Goal: Transaction & Acquisition: Purchase product/service

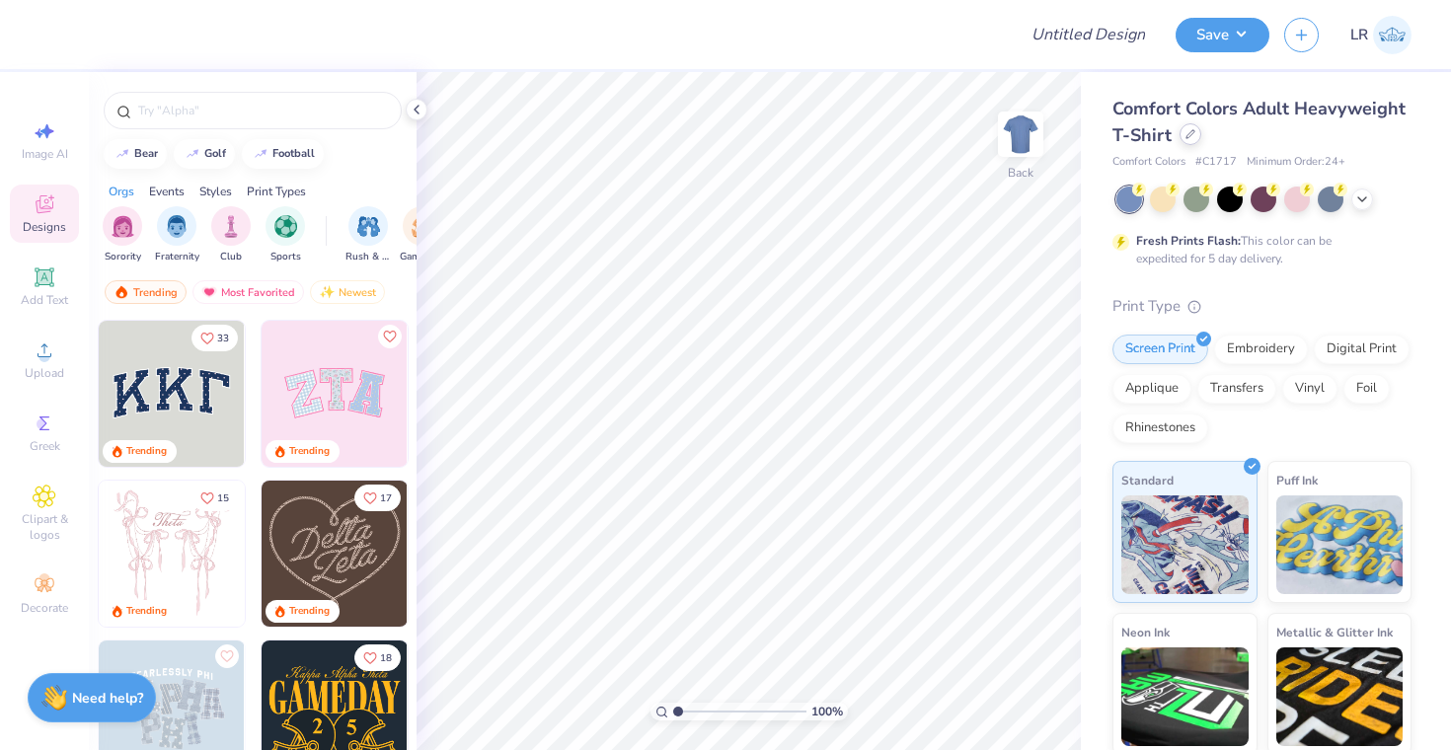
click at [1186, 132] on icon at bounding box center [1190, 134] width 10 height 10
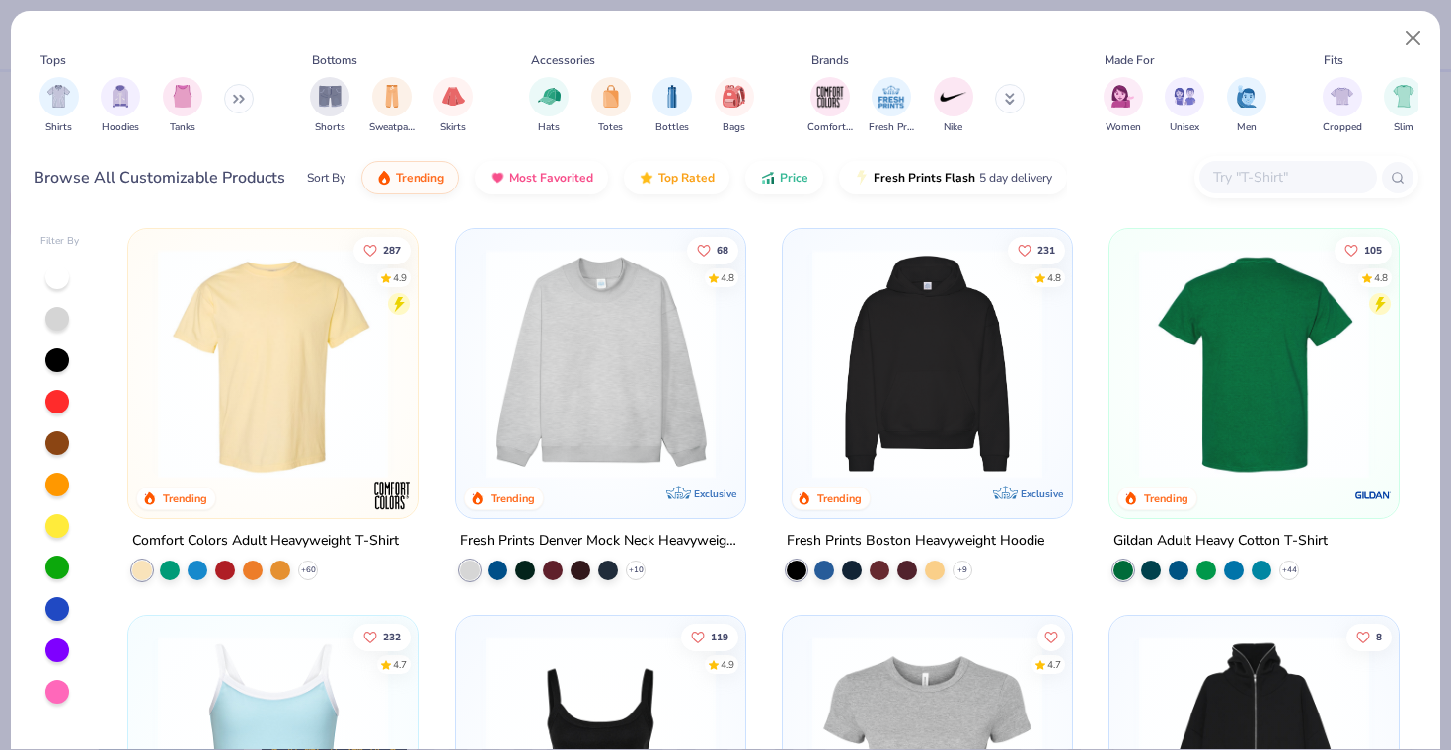
click at [1279, 399] on img at bounding box center [1254, 364] width 250 height 230
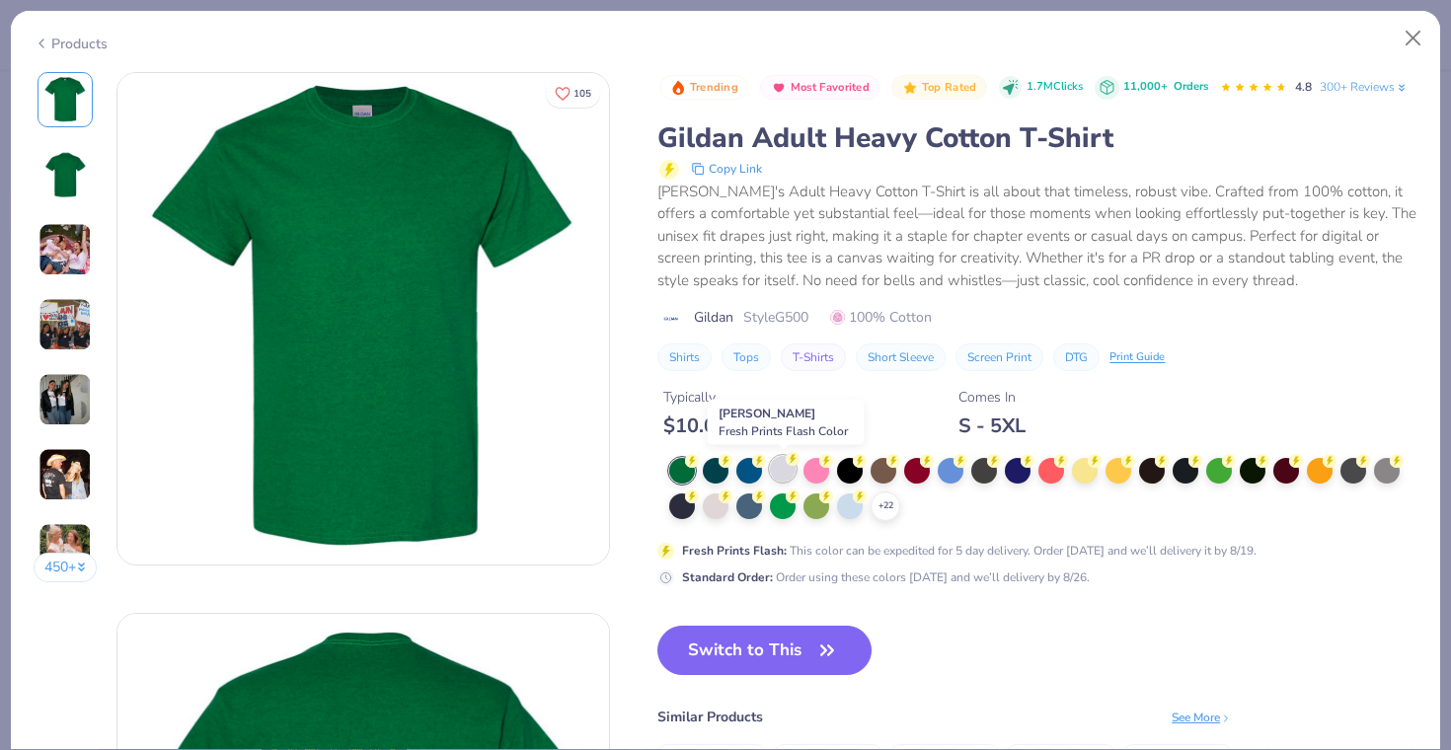
click at [787, 462] on icon at bounding box center [793, 459] width 14 height 14
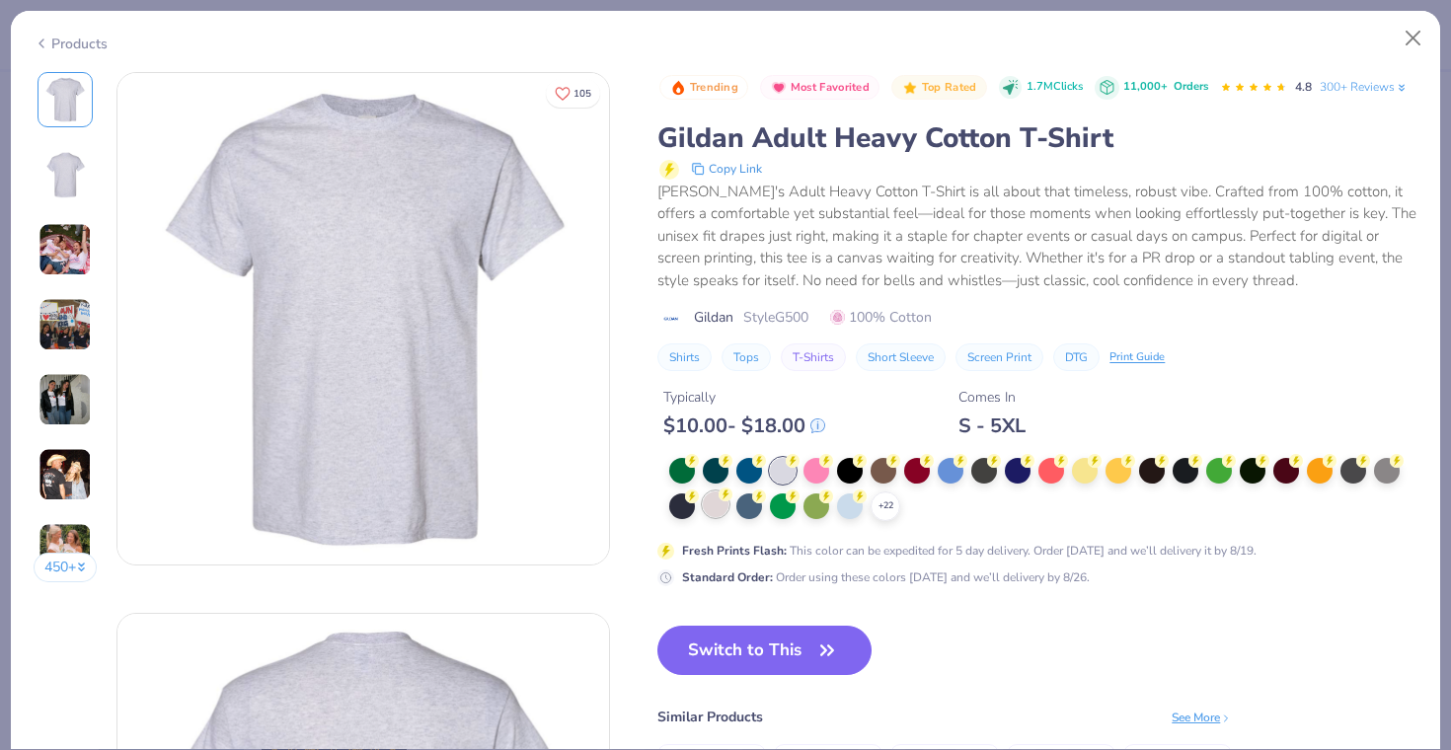
click at [726, 502] on div at bounding box center [716, 505] width 26 height 26
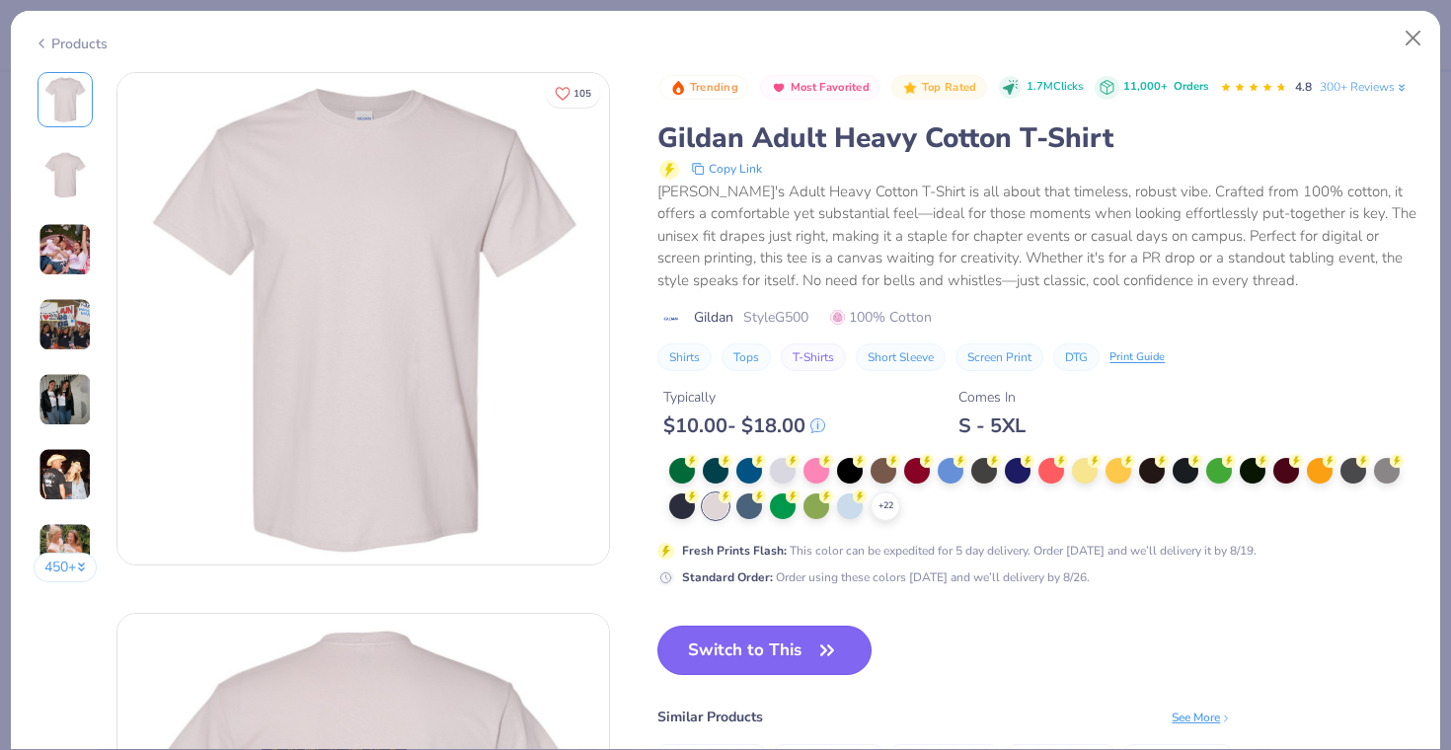
click at [757, 654] on button "Switch to This" at bounding box center [764, 650] width 214 height 49
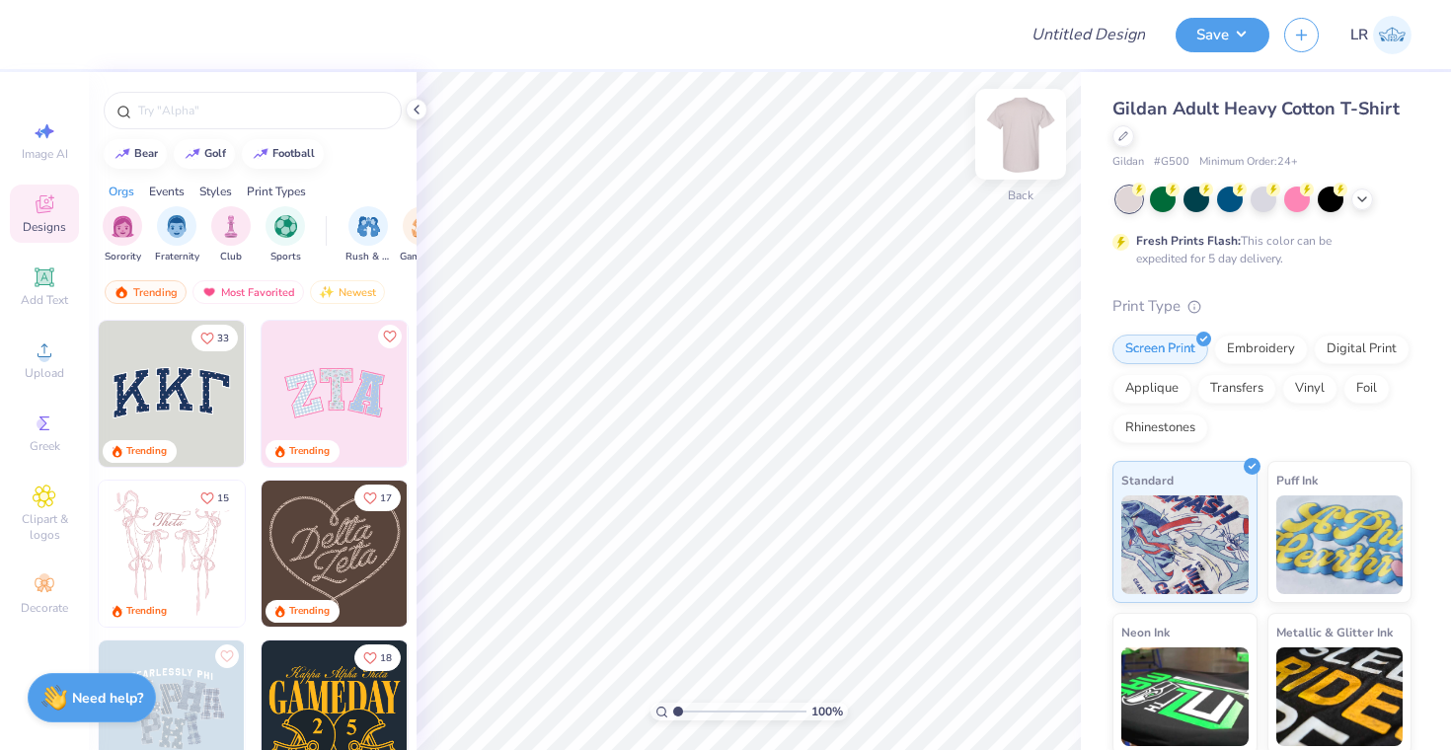
click at [1031, 132] on img at bounding box center [1020, 134] width 79 height 79
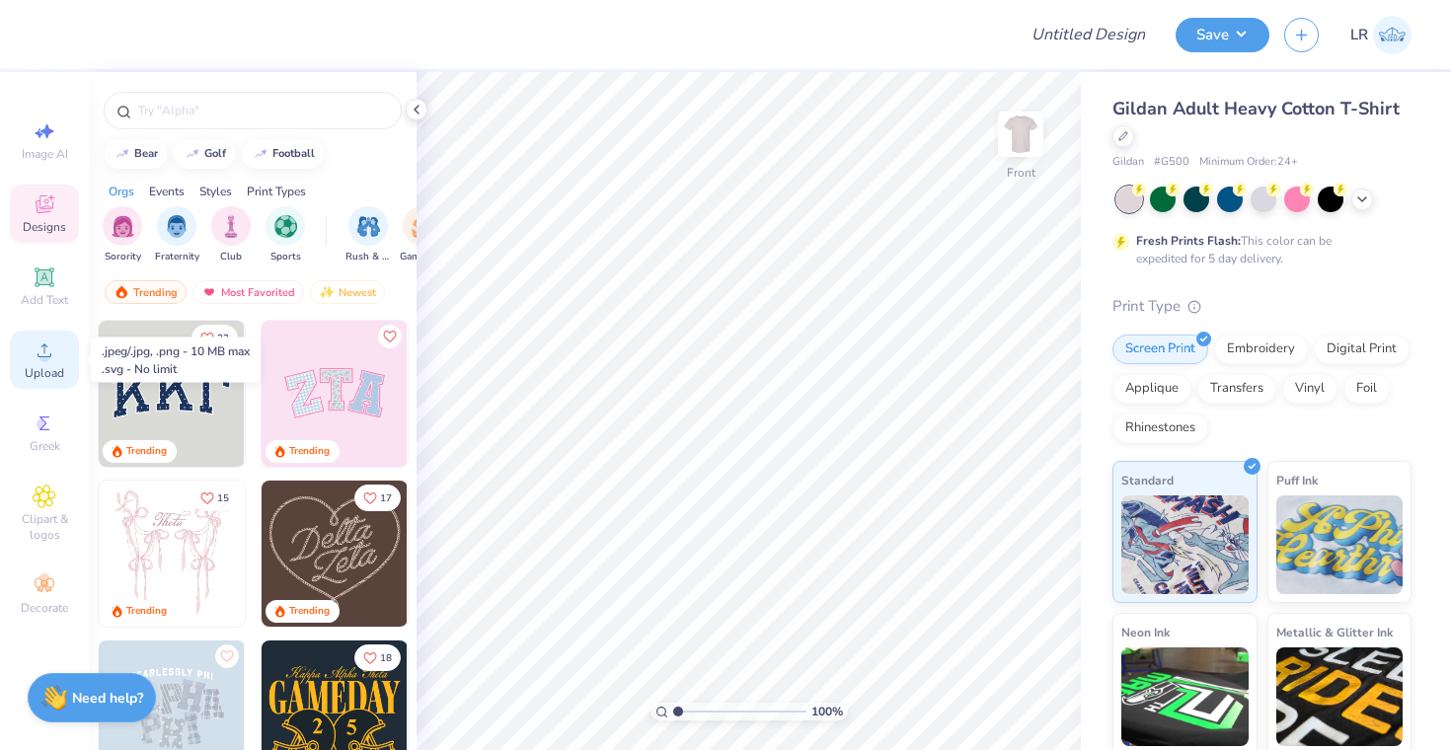
click at [41, 363] on div "Upload" at bounding box center [44, 360] width 69 height 58
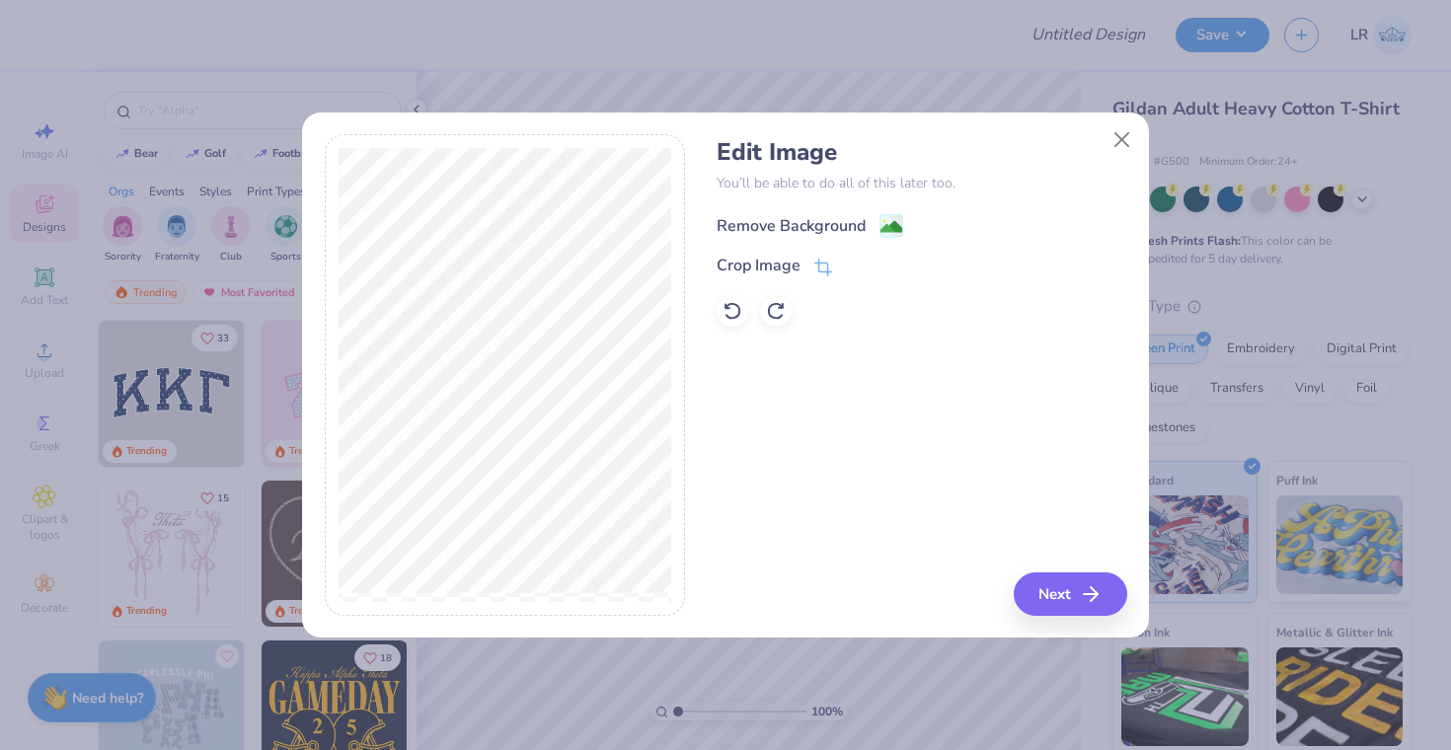
click at [788, 226] on div "Remove Background" at bounding box center [791, 226] width 149 height 24
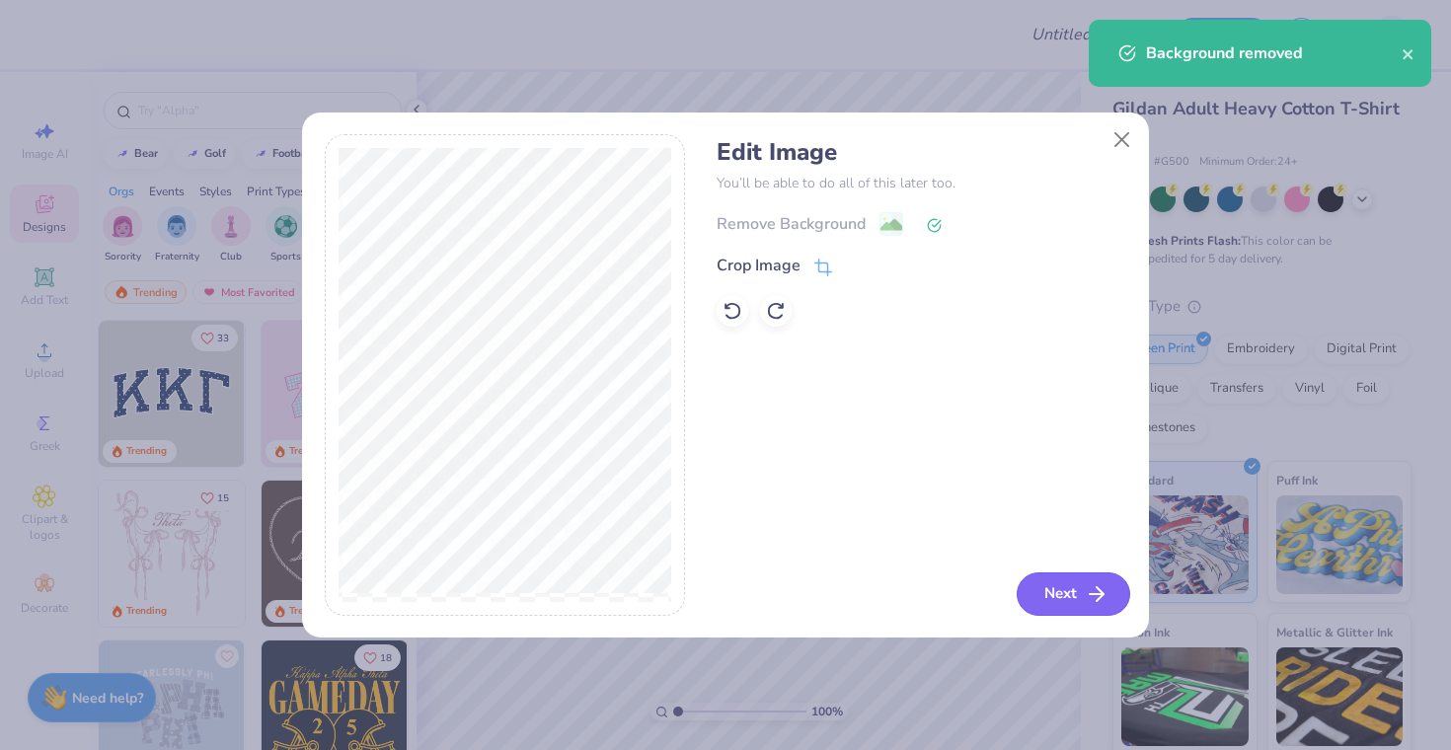
click at [1069, 599] on button "Next" at bounding box center [1074, 593] width 114 height 43
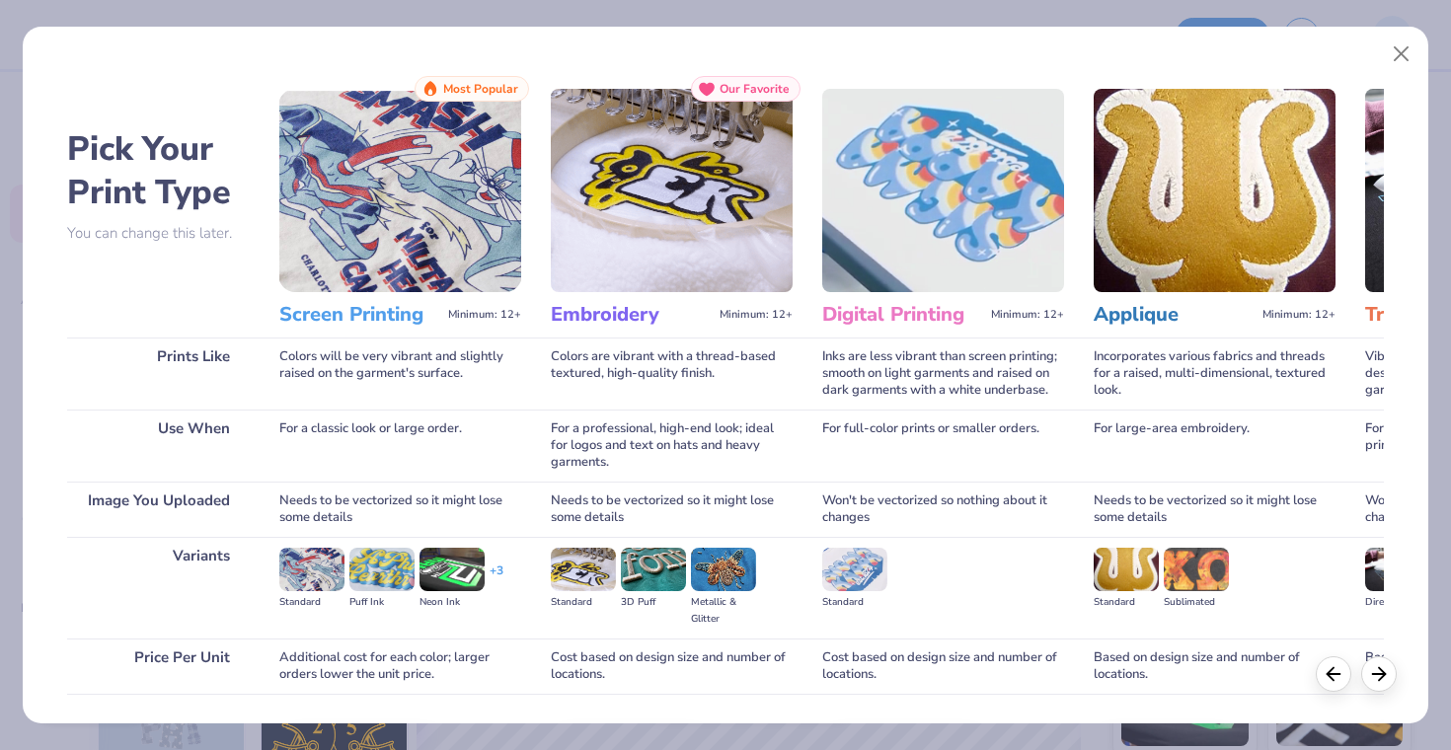
scroll to position [135, 0]
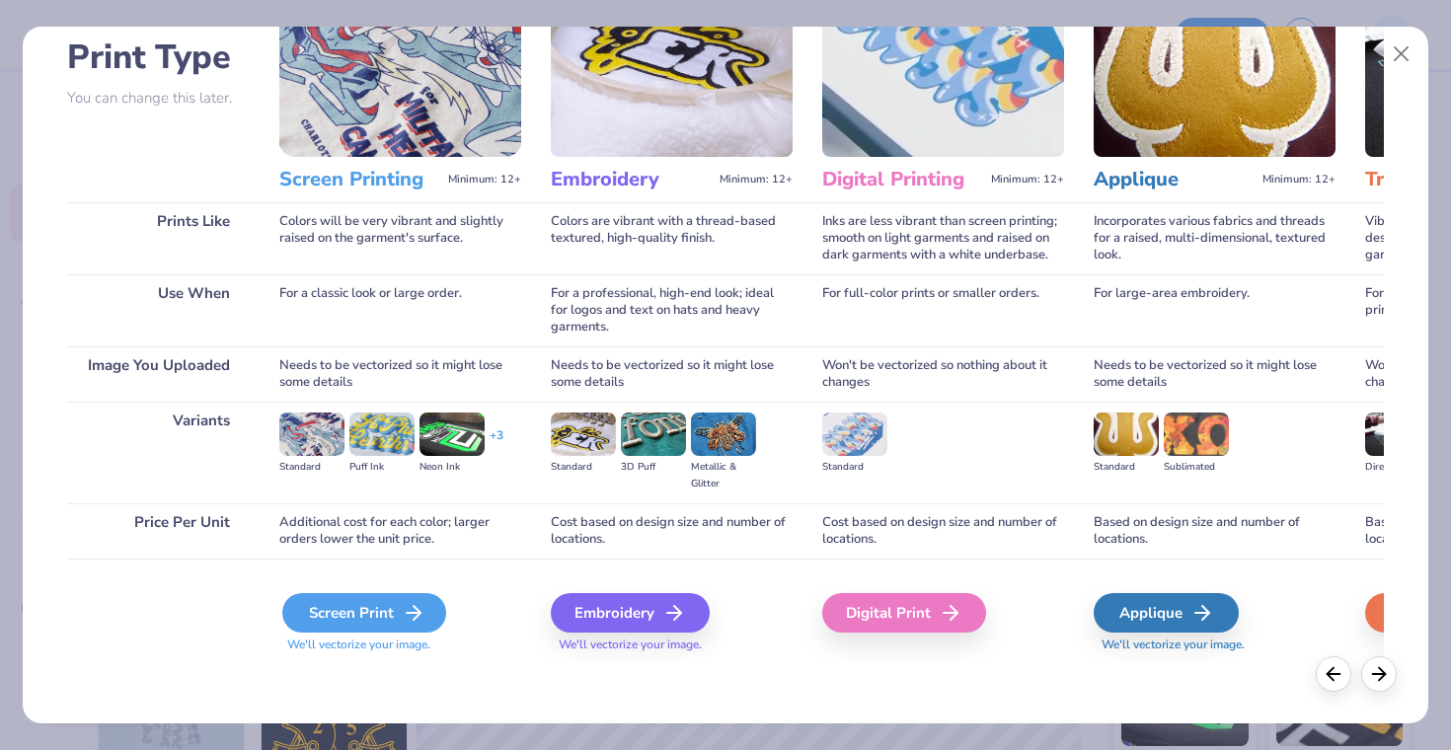
click at [345, 607] on div "Screen Print" at bounding box center [364, 612] width 164 height 39
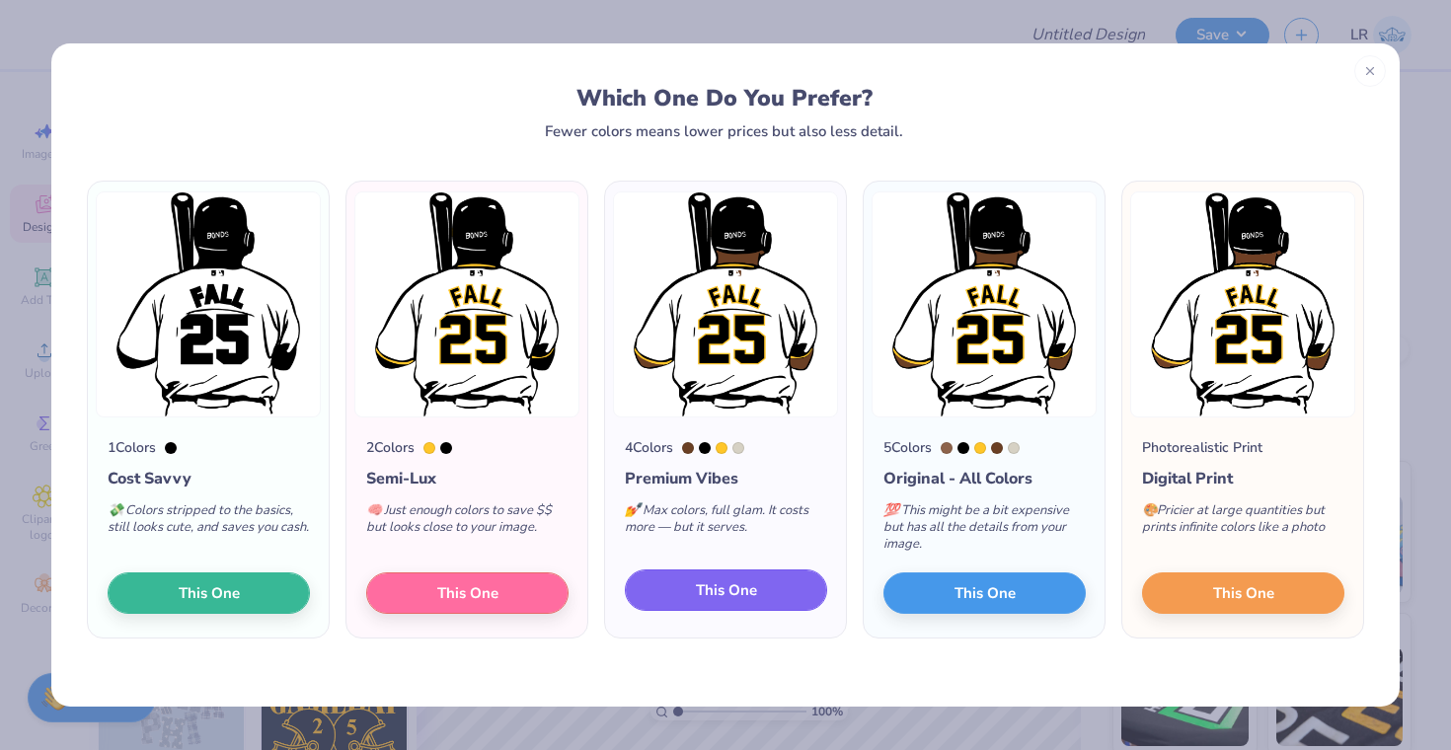
click at [717, 592] on span "This One" at bounding box center [726, 590] width 61 height 23
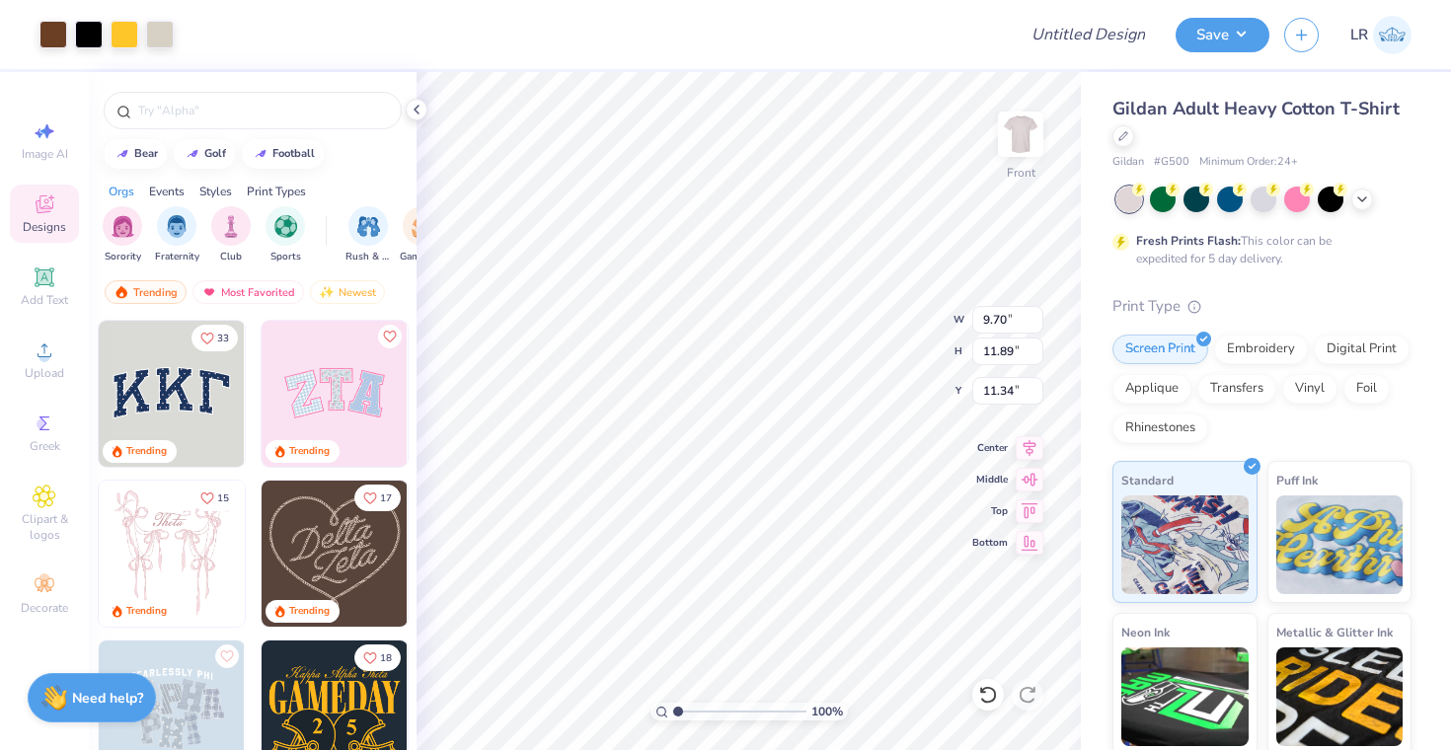
type input "9.70"
type input "11.89"
type input "5.77"
type input "5.99"
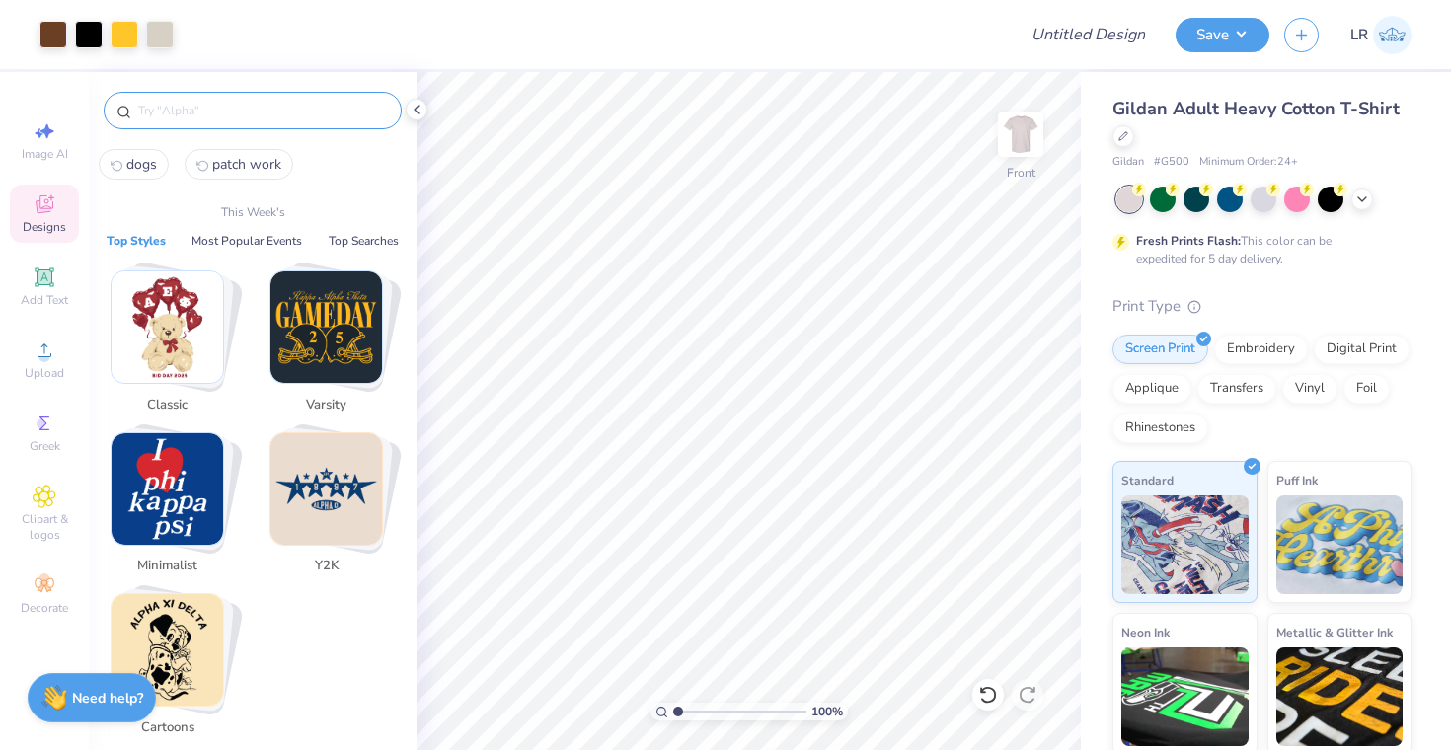
click at [309, 107] on input "text" at bounding box center [262, 111] width 253 height 20
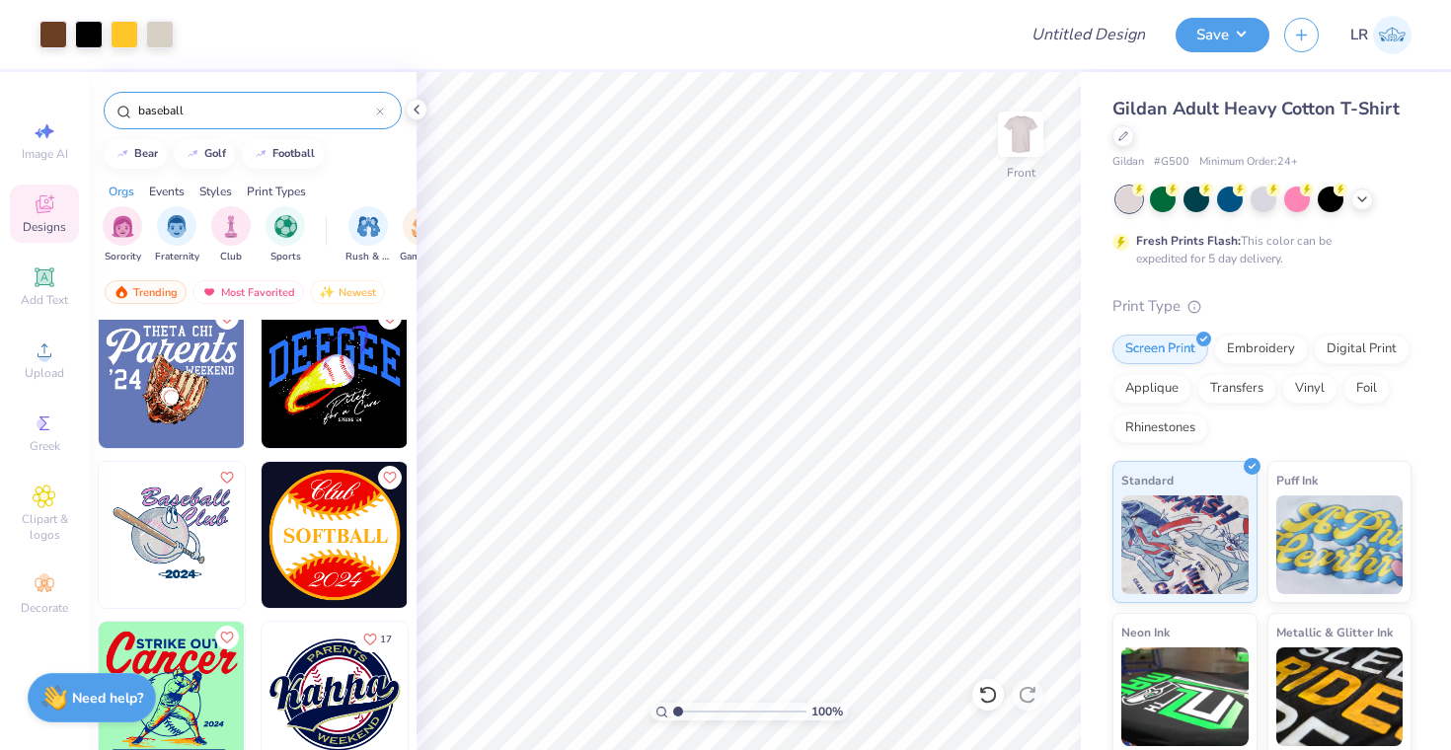
scroll to position [3224, 0]
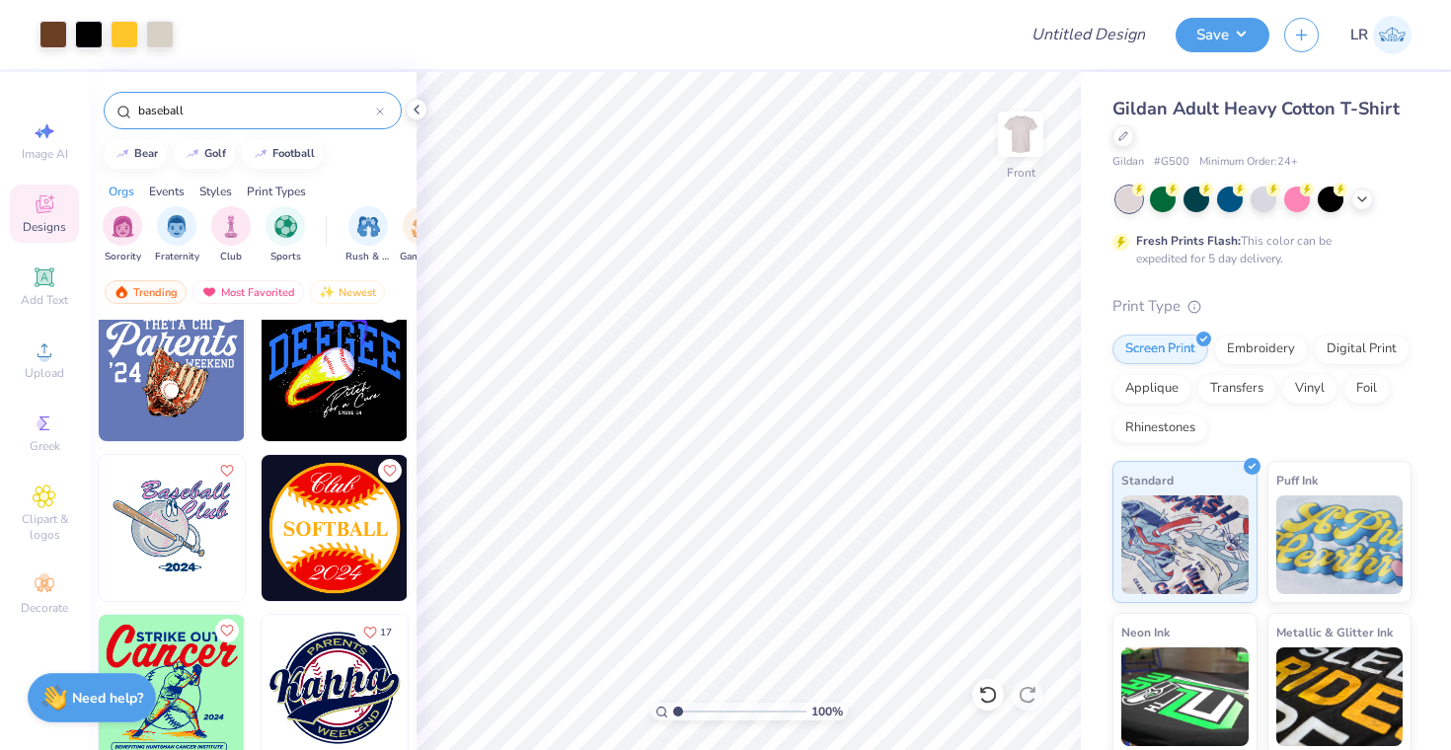
type input "baseball"
click at [42, 288] on icon at bounding box center [45, 278] width 24 height 24
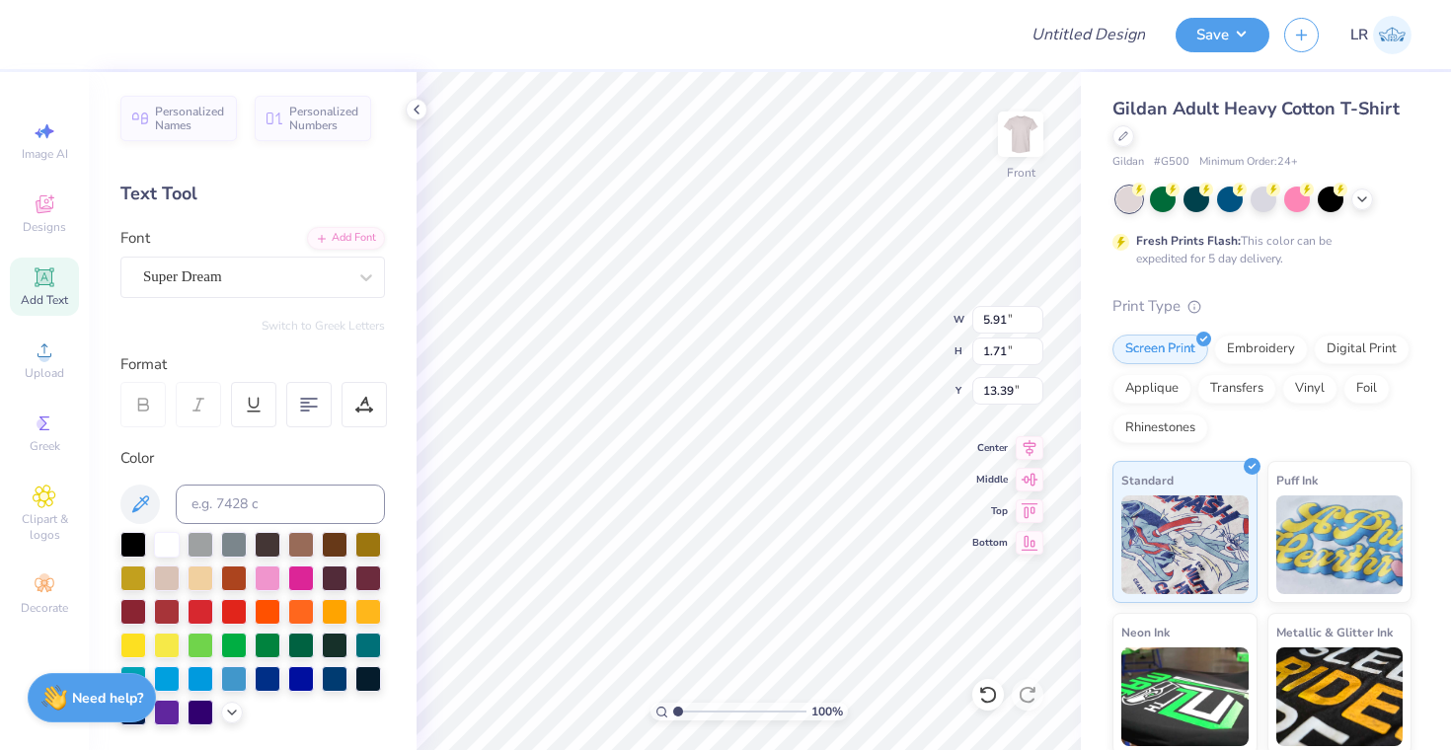
click at [285, 299] on div "Personalized Names Personalized Numbers Text Tool Add Font Font Super Dream Swi…" at bounding box center [253, 411] width 328 height 678
click at [319, 289] on div at bounding box center [244, 277] width 203 height 27
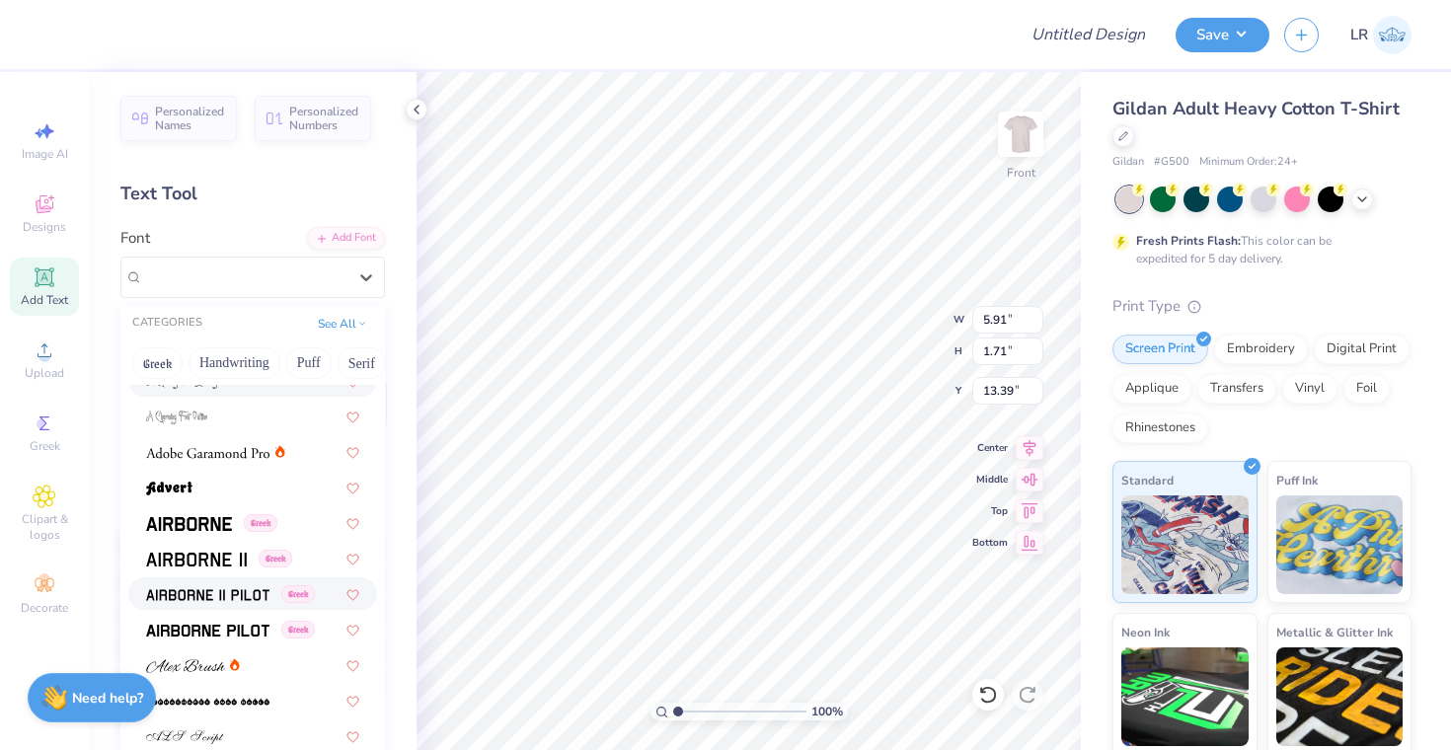
scroll to position [234, 0]
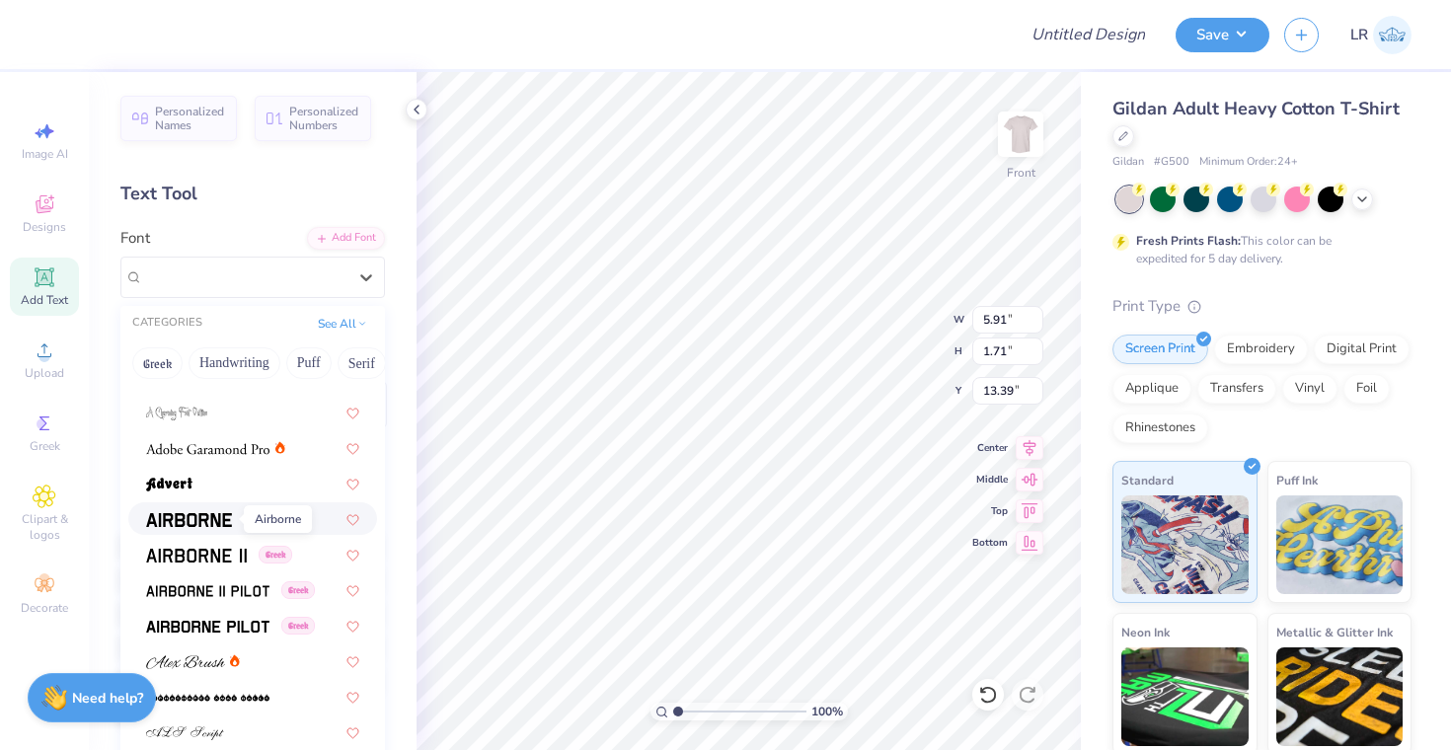
click at [197, 519] on img at bounding box center [189, 520] width 86 height 14
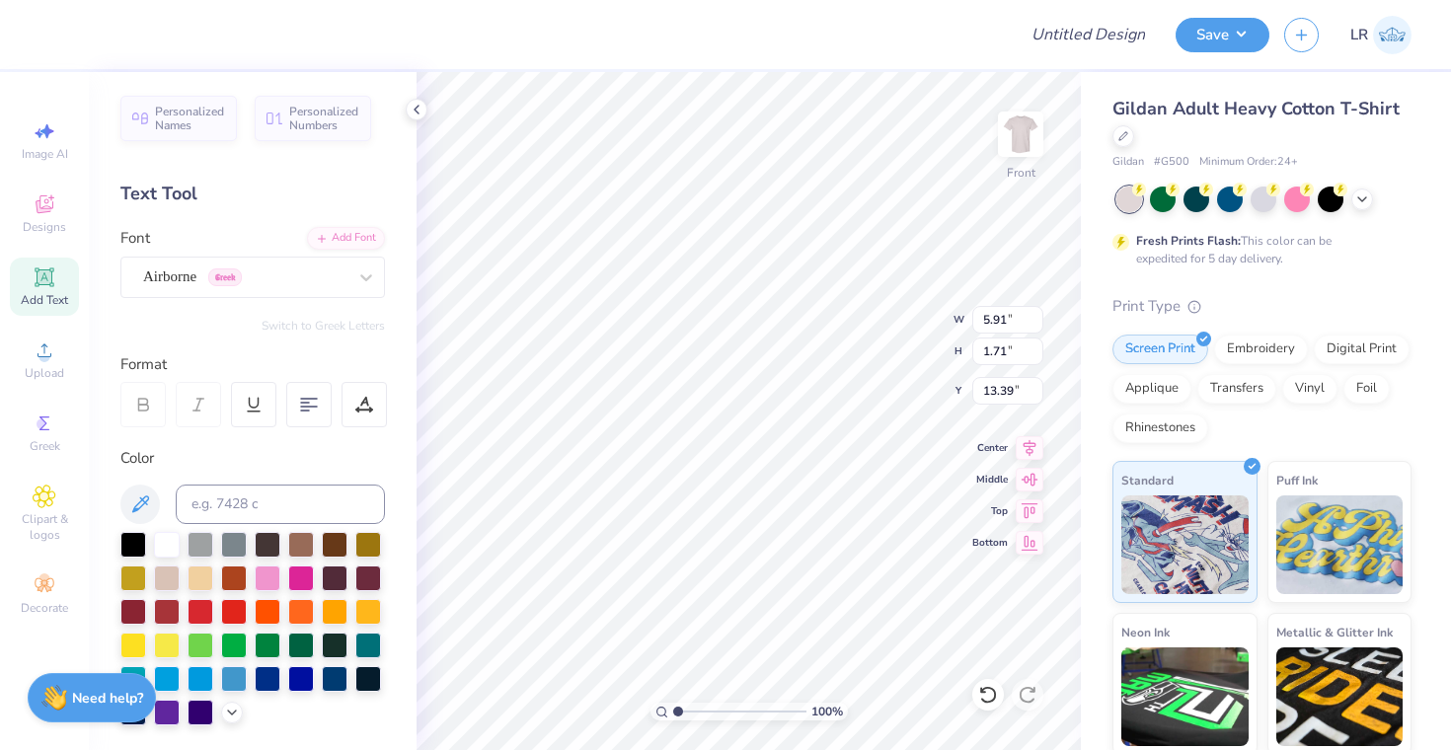
type input "5.65"
type input "1.79"
type input "13.36"
type textarea "T"
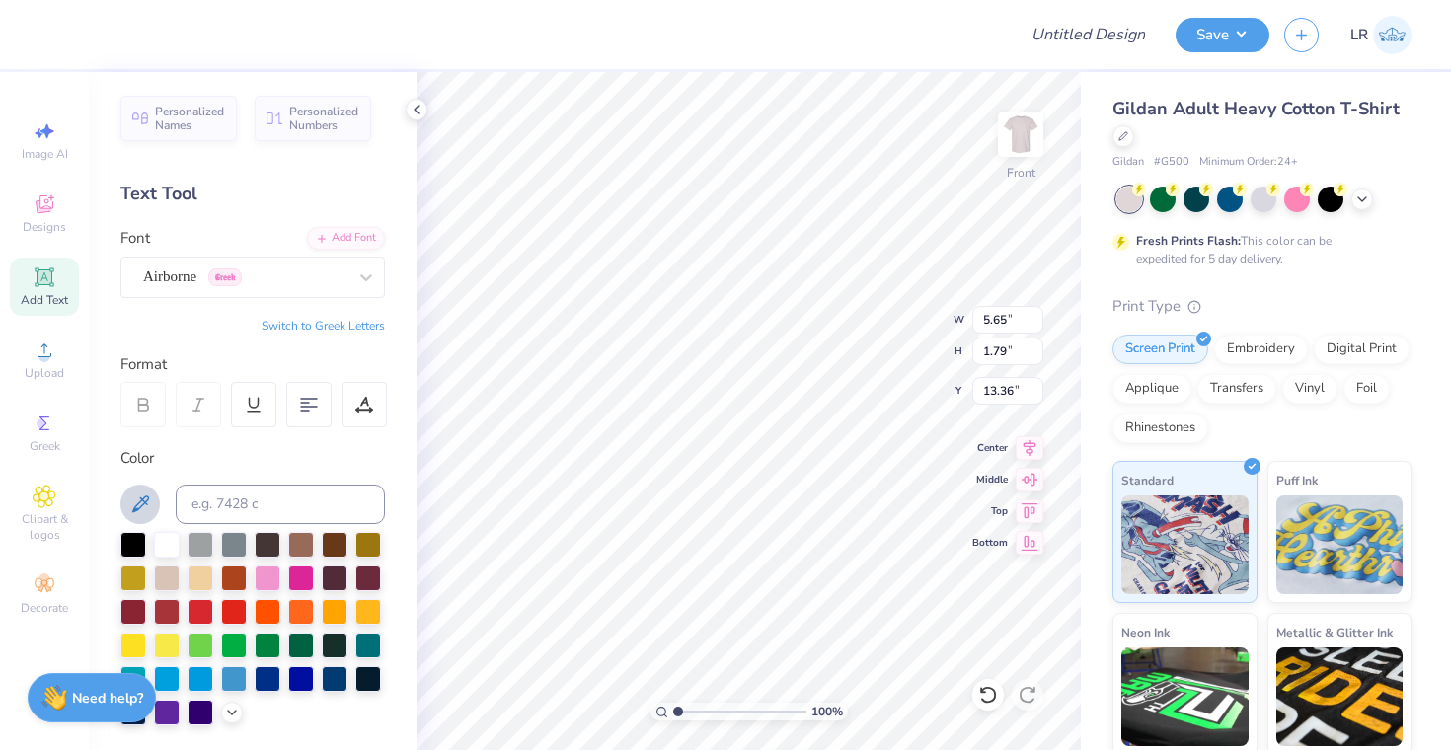
type textarea "Pi Kappa Alpha"
click at [150, 498] on icon at bounding box center [140, 505] width 24 height 24
type input "14.65"
type input "1.40"
type input "13.55"
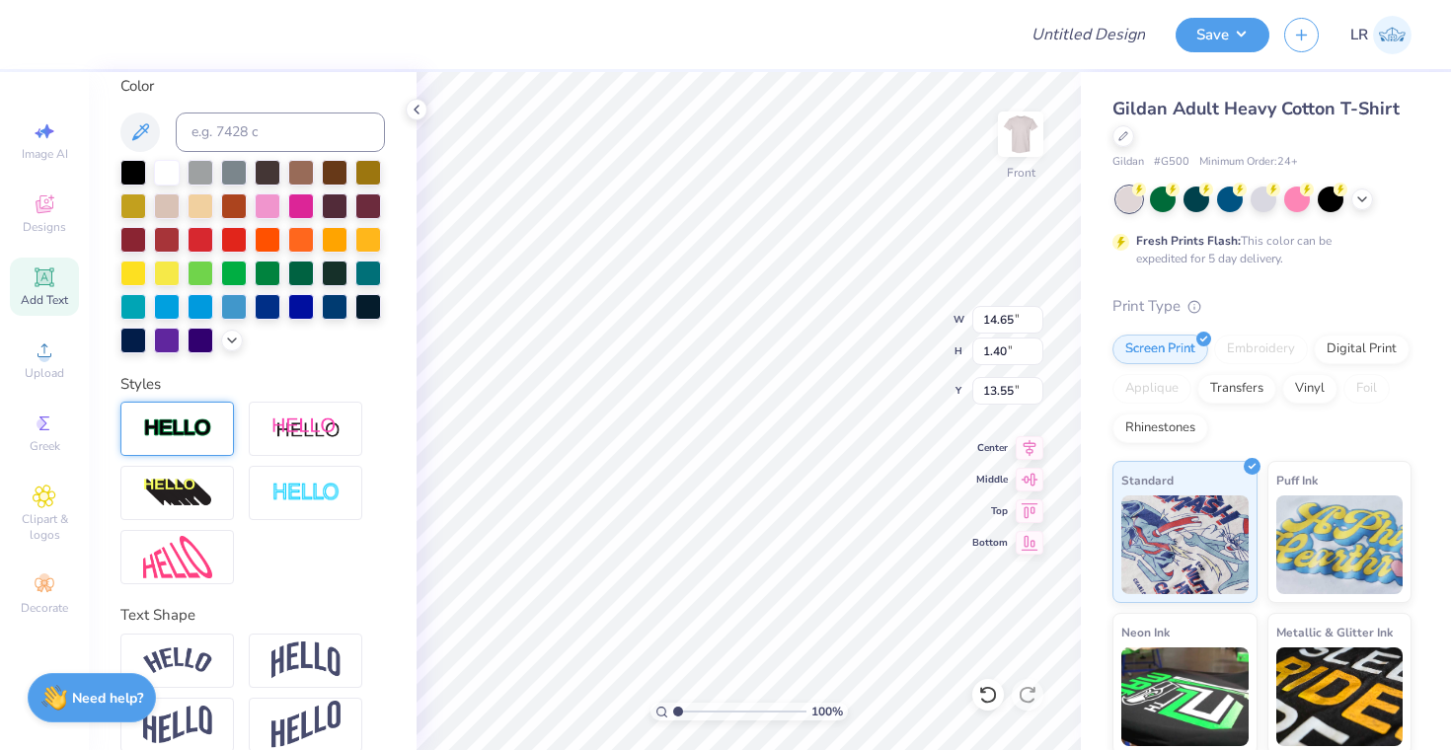
click at [176, 443] on div at bounding box center [177, 429] width 114 height 54
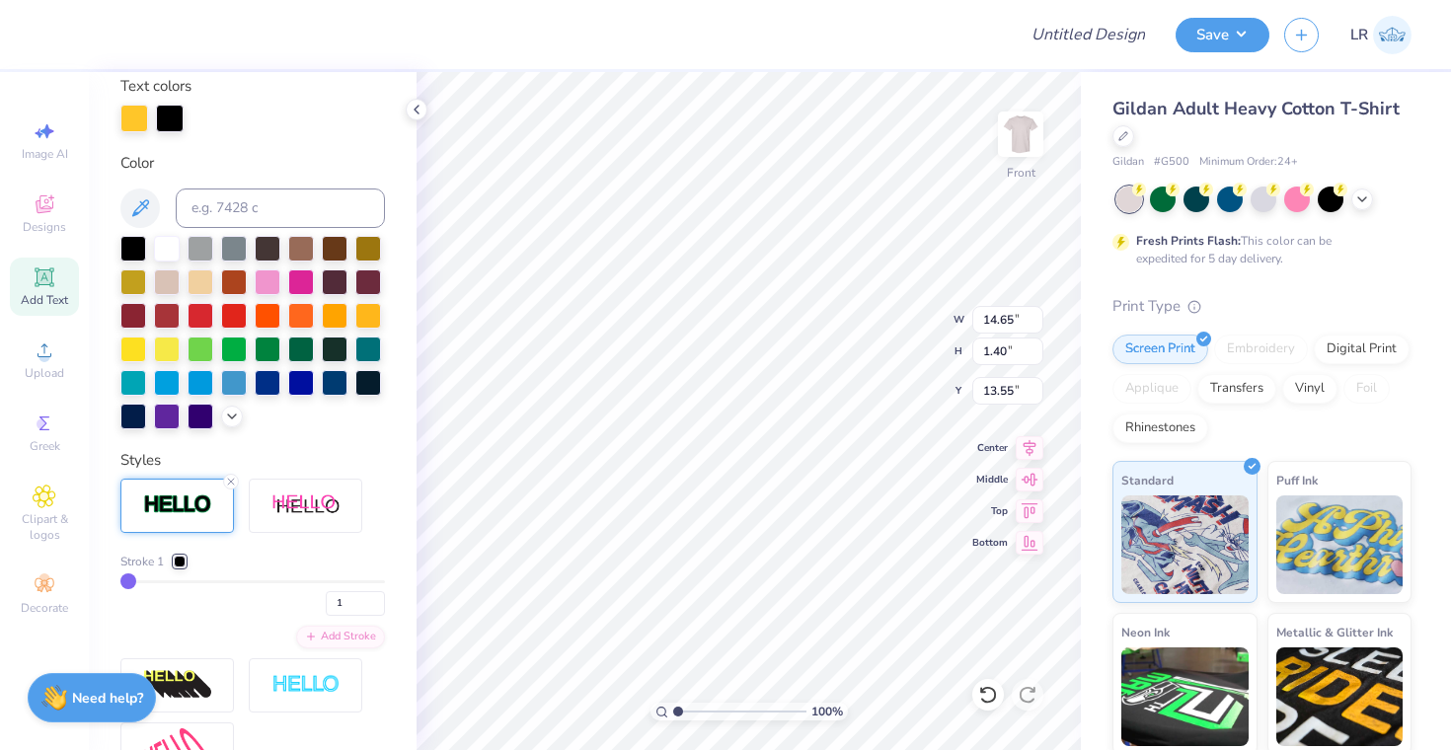
type input "1.43"
type input "13.54"
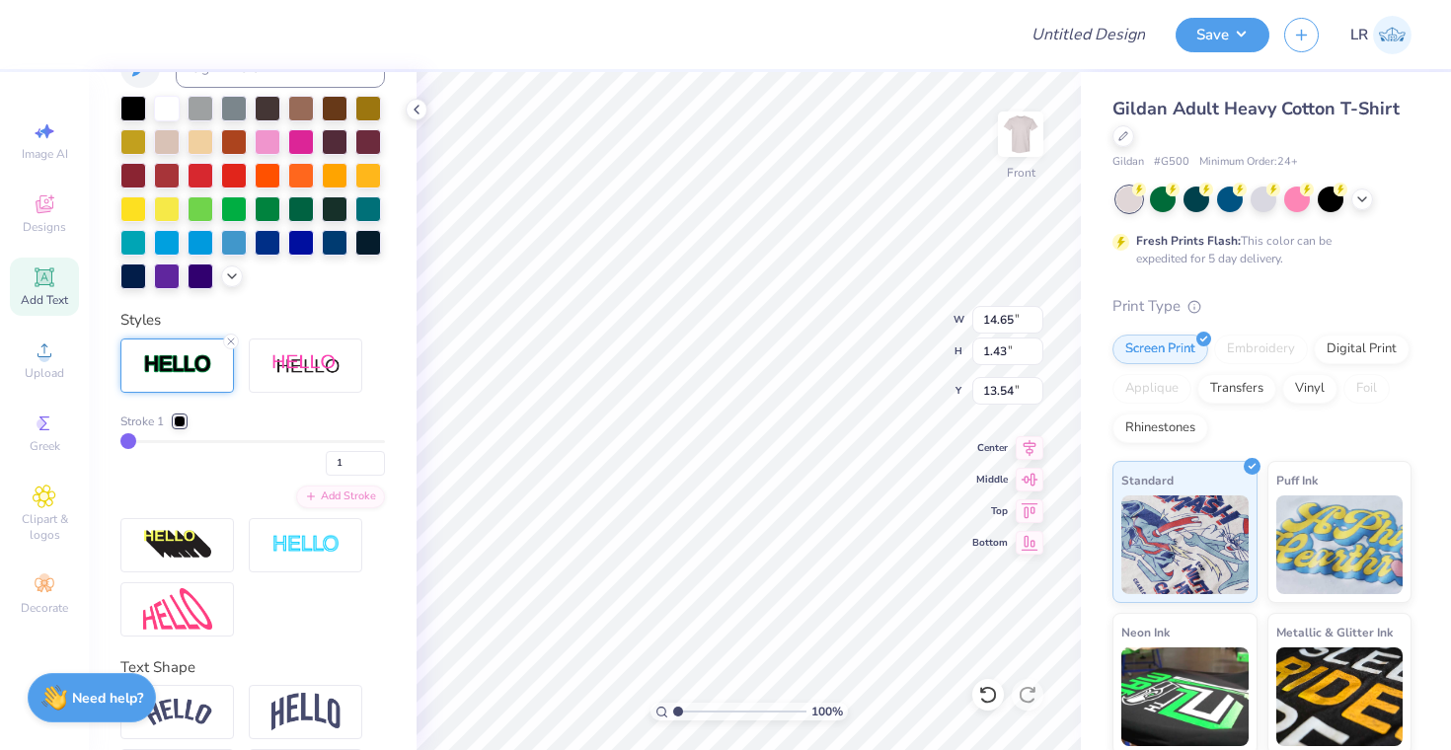
scroll to position [523, 0]
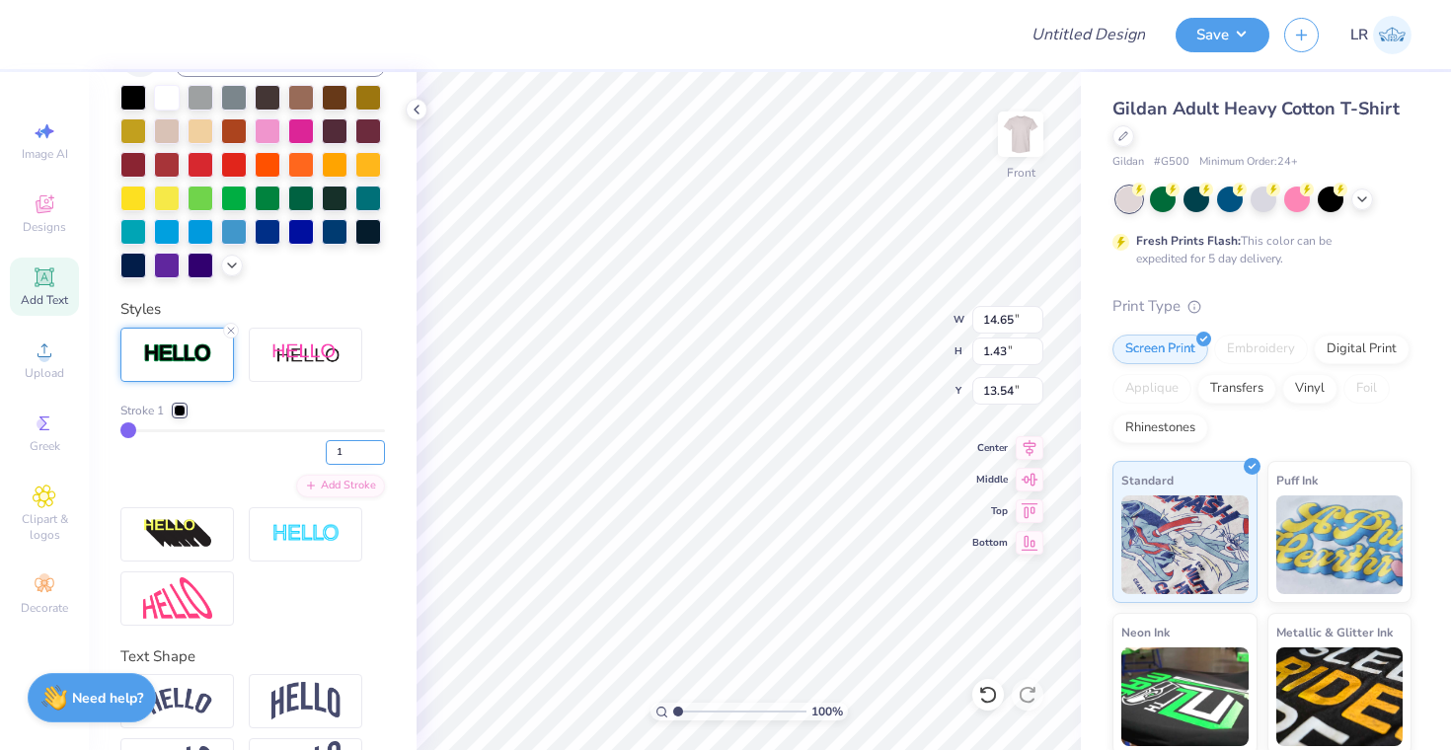
click at [346, 450] on input "1" at bounding box center [355, 452] width 59 height 25
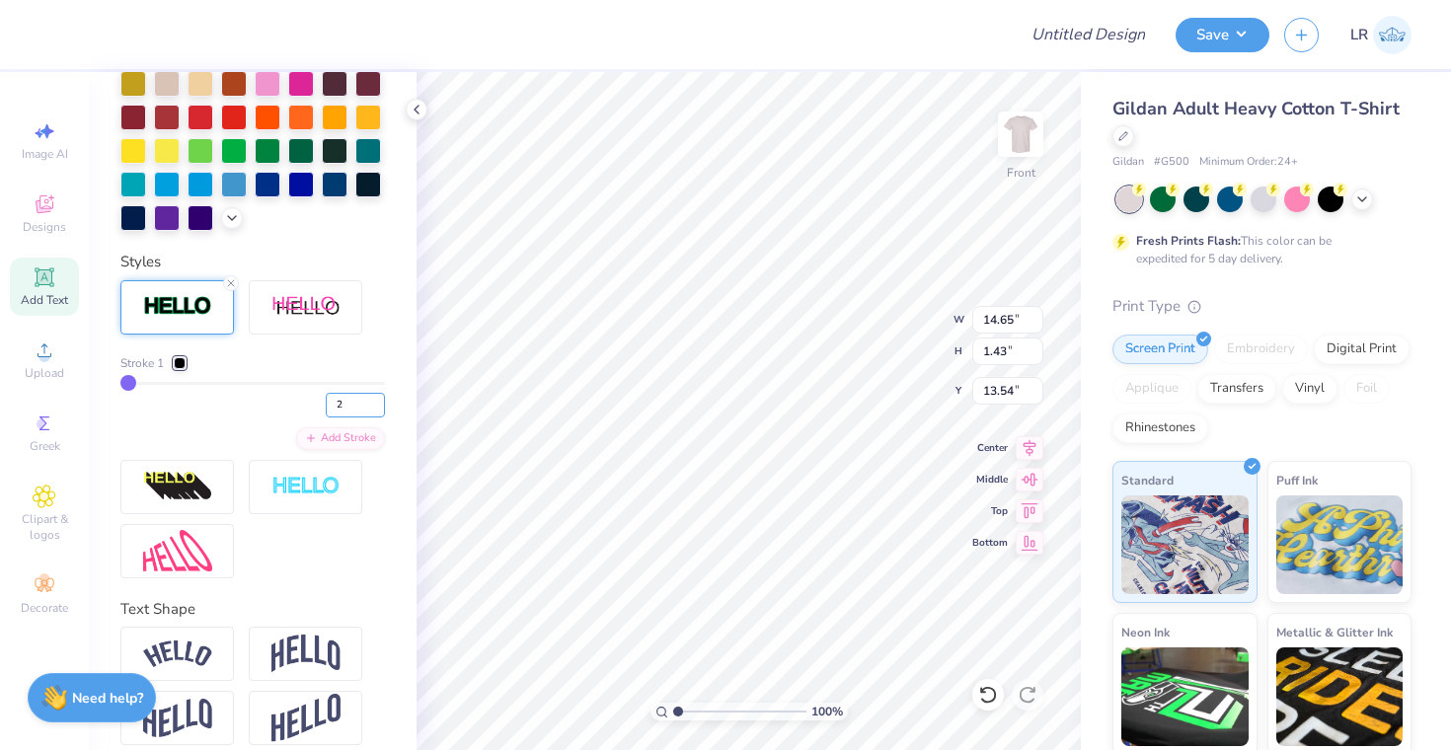
scroll to position [589, 0]
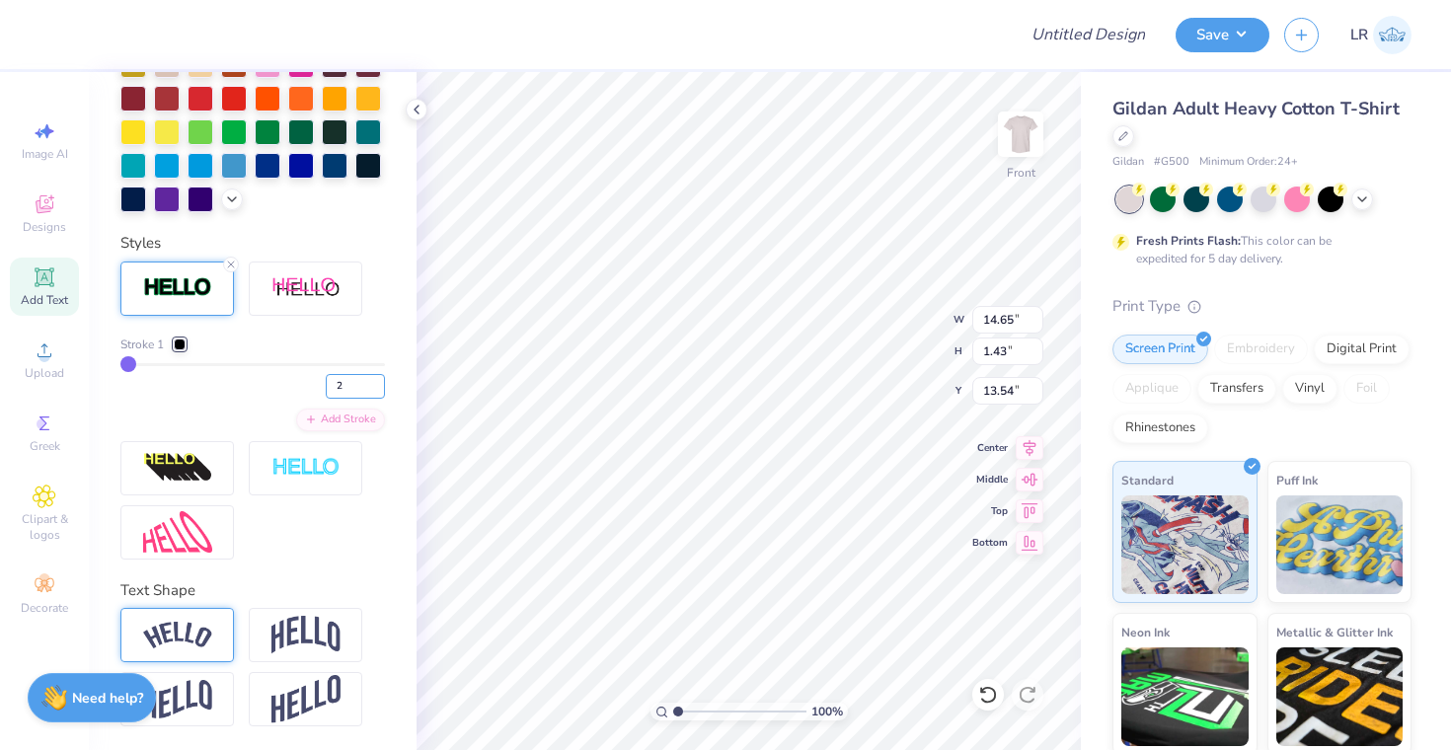
type input "2"
click at [184, 630] on img at bounding box center [177, 635] width 69 height 27
type input "3.22"
type input "12.64"
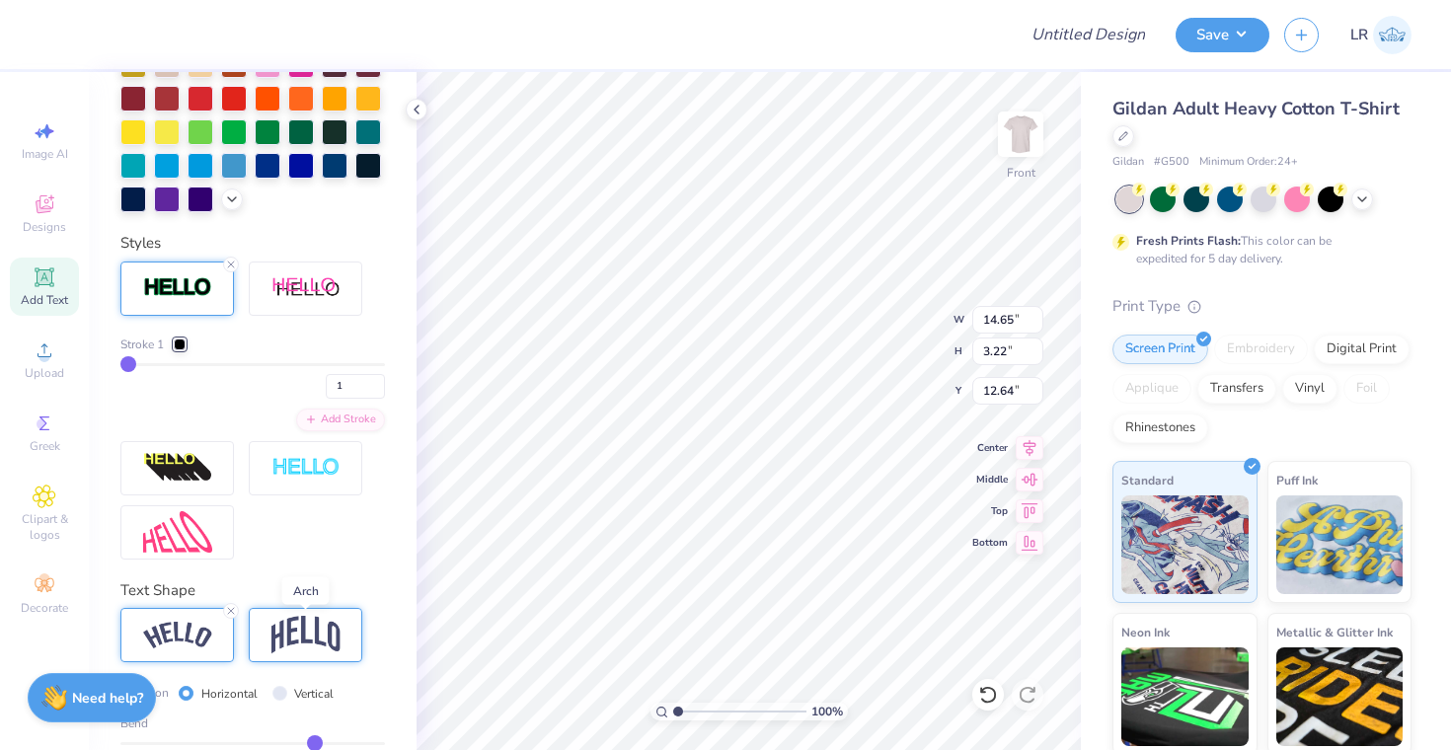
click at [286, 626] on img at bounding box center [305, 635] width 69 height 38
type input "13.20"
type input "4.02"
type input "12.24"
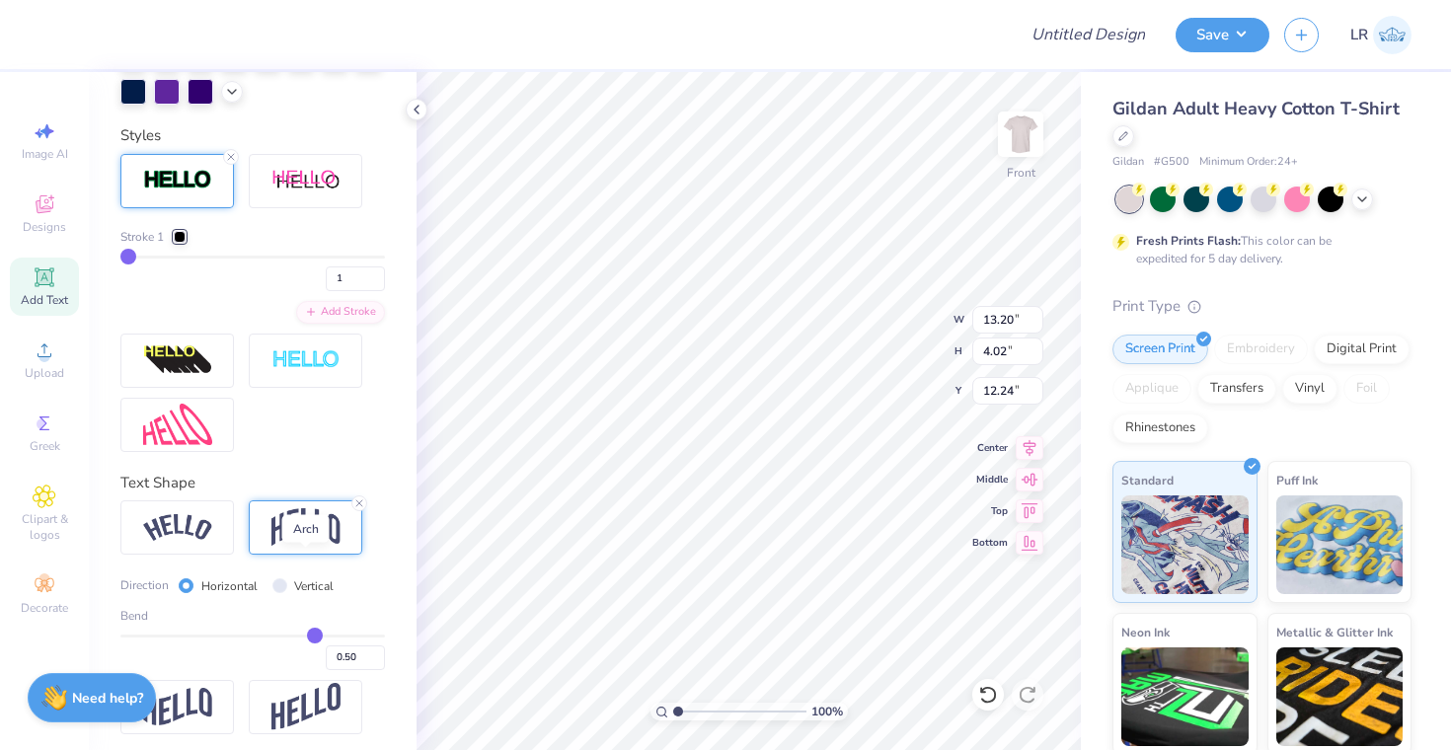
scroll to position [704, 0]
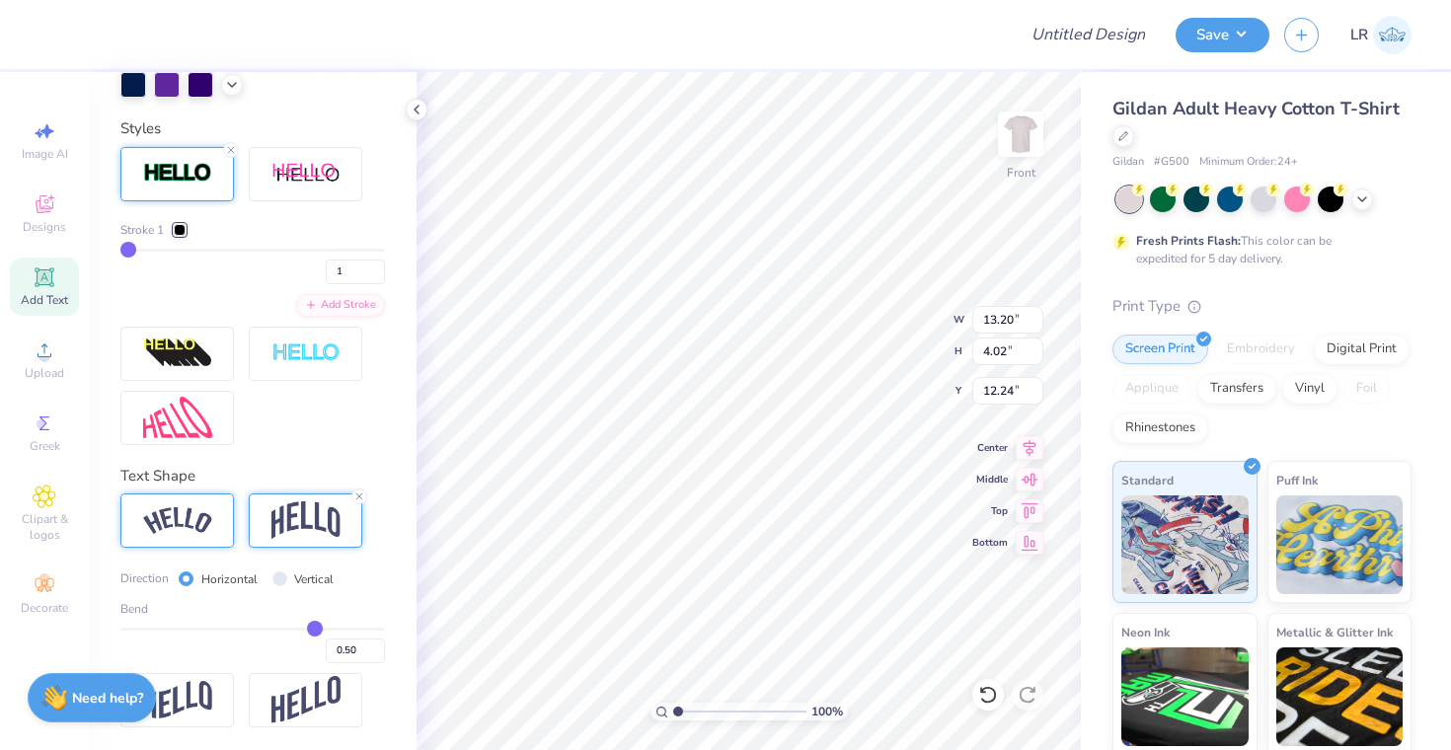
click at [169, 518] on img at bounding box center [177, 520] width 69 height 27
type input "14.65"
type input "3.22"
type input "12.64"
click at [296, 514] on img at bounding box center [305, 520] width 69 height 38
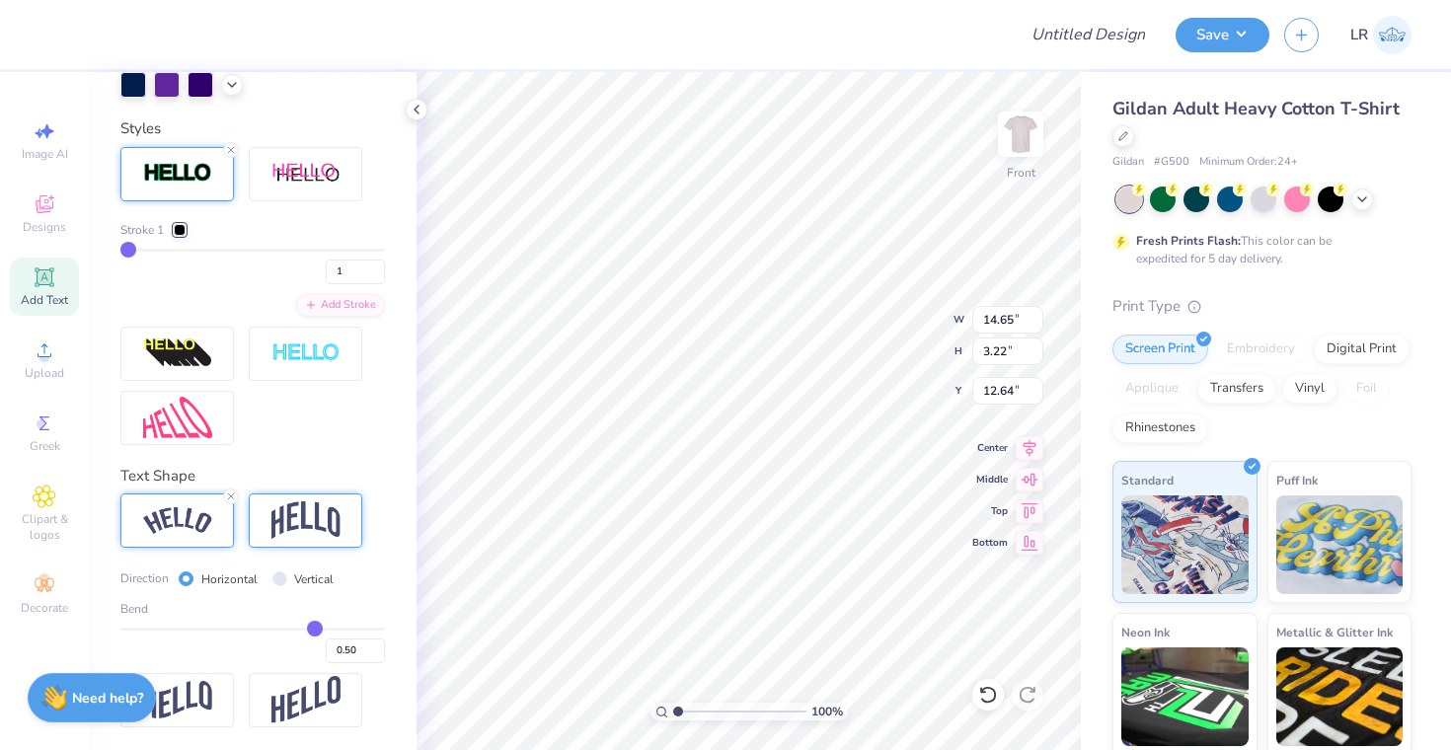
type input "13.20"
type input "4.02"
type input "12.24"
type input "0.49"
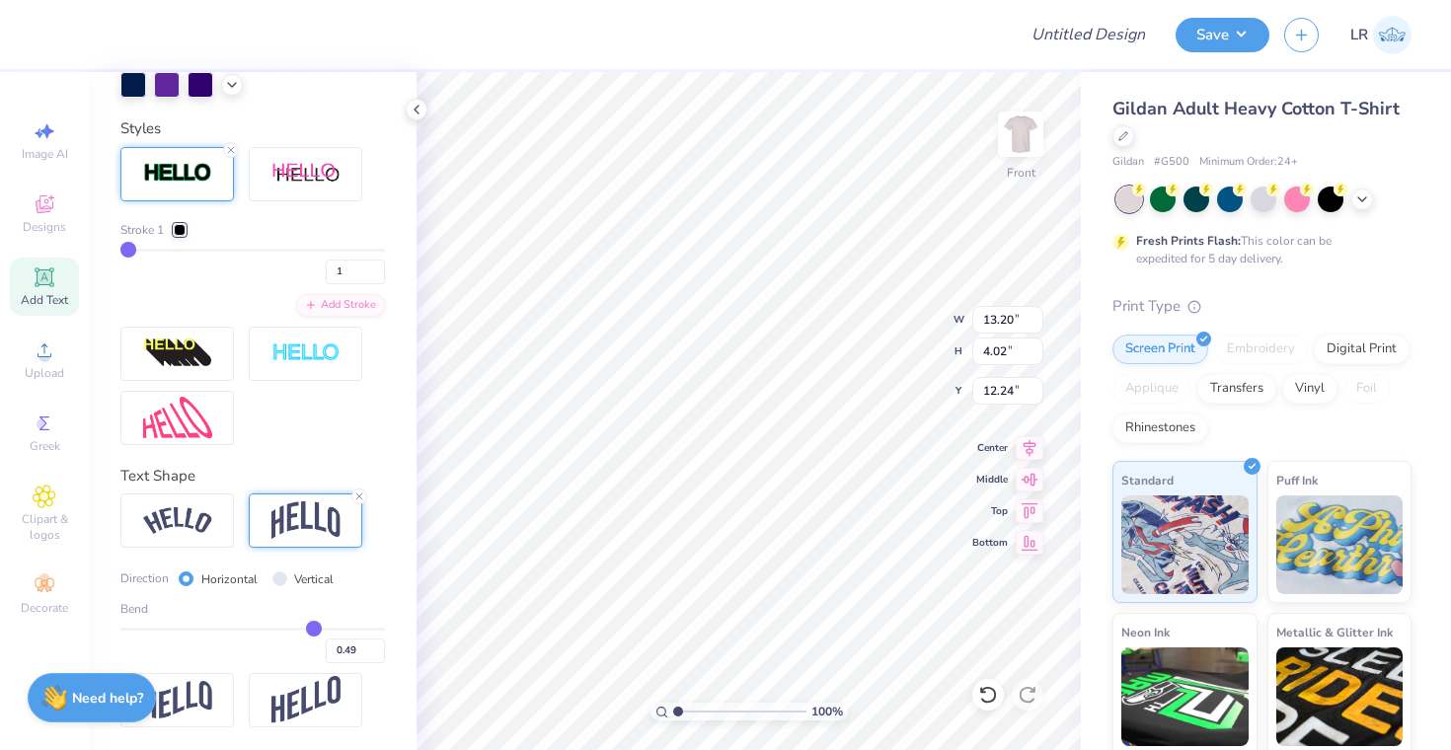
type input "0.47"
type input "0.45"
type input "0.42"
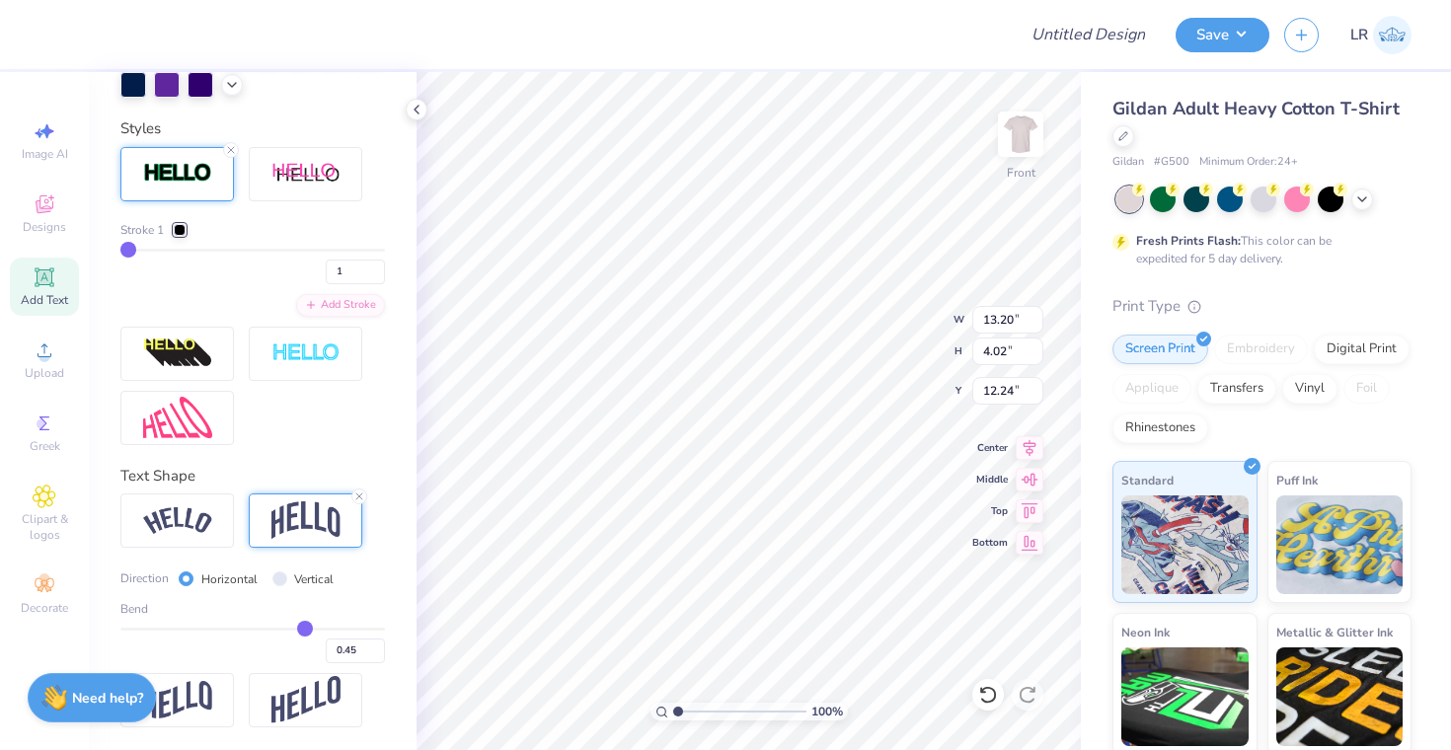
type input "0.42"
type input "0.39"
type input "0.36"
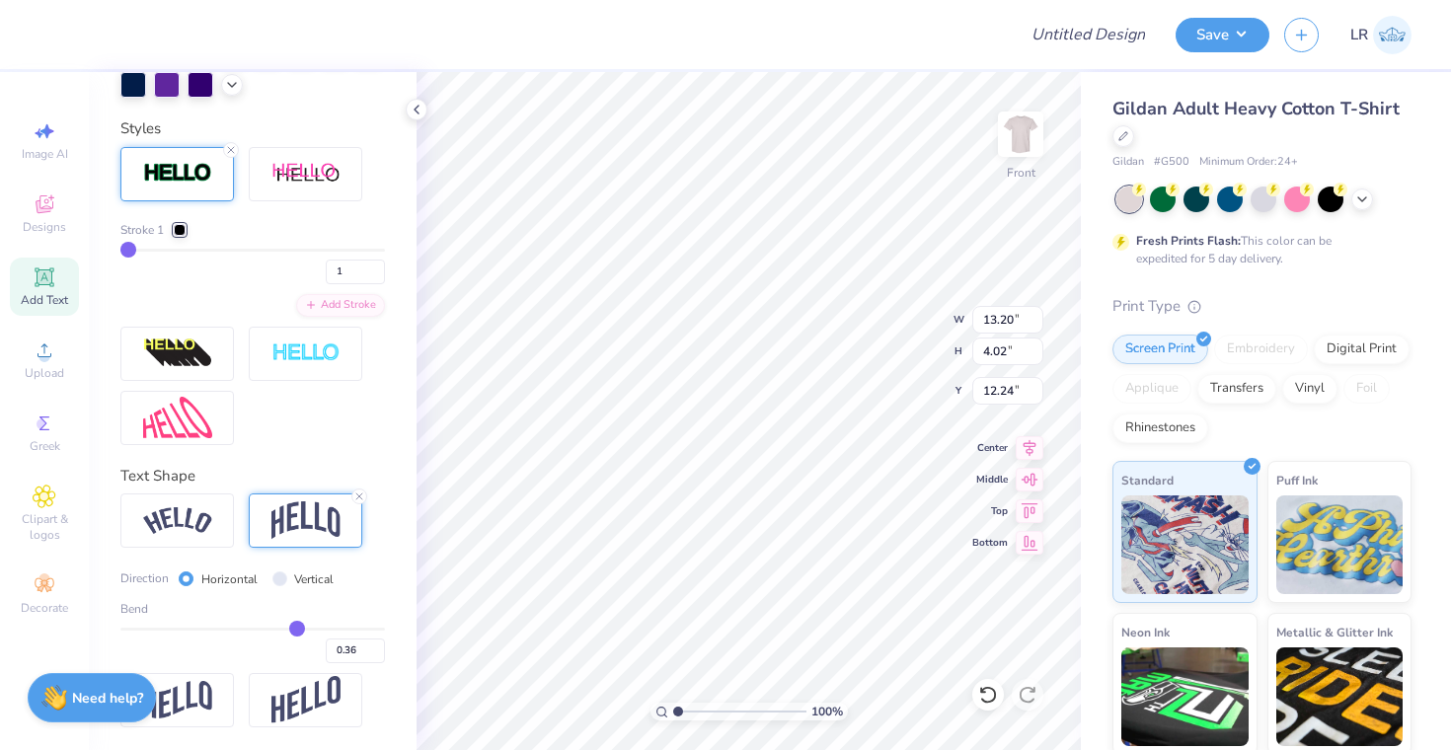
type input "0.32"
type input "0.3"
type input "0.30"
type input "0.28"
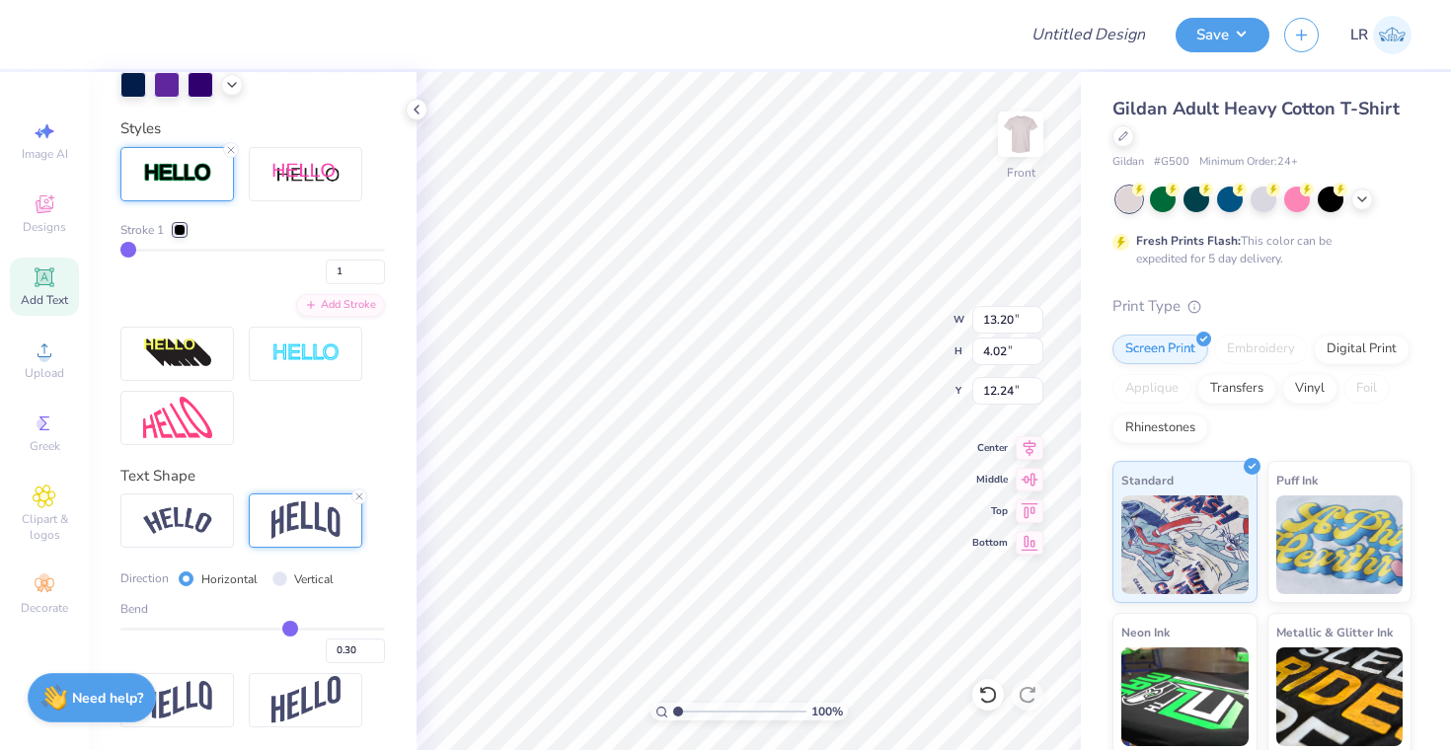
type input "0.28"
type input "0.26"
type input "0.25"
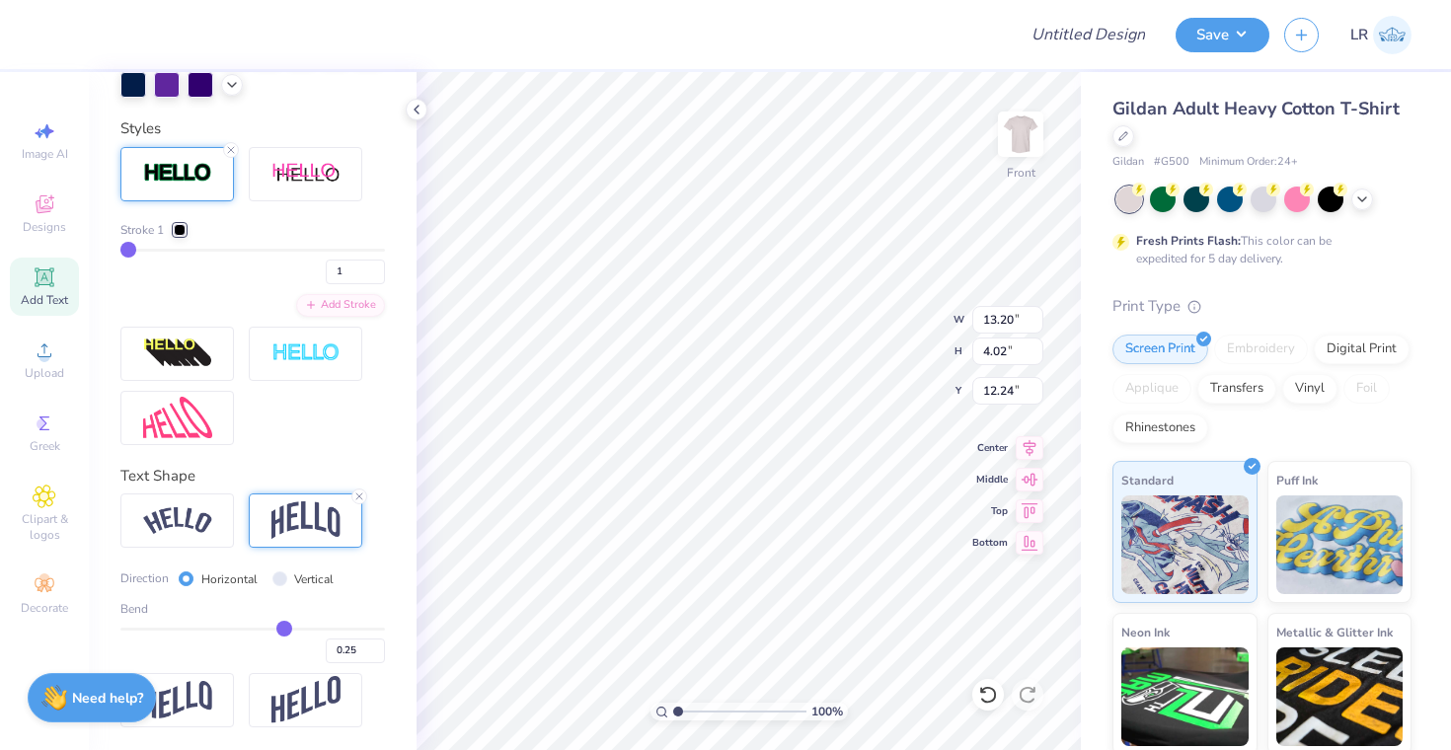
type input "0.23"
type input "0.22"
drag, startPoint x: 314, startPoint y: 625, endPoint x: 279, endPoint y: 625, distance: 34.5
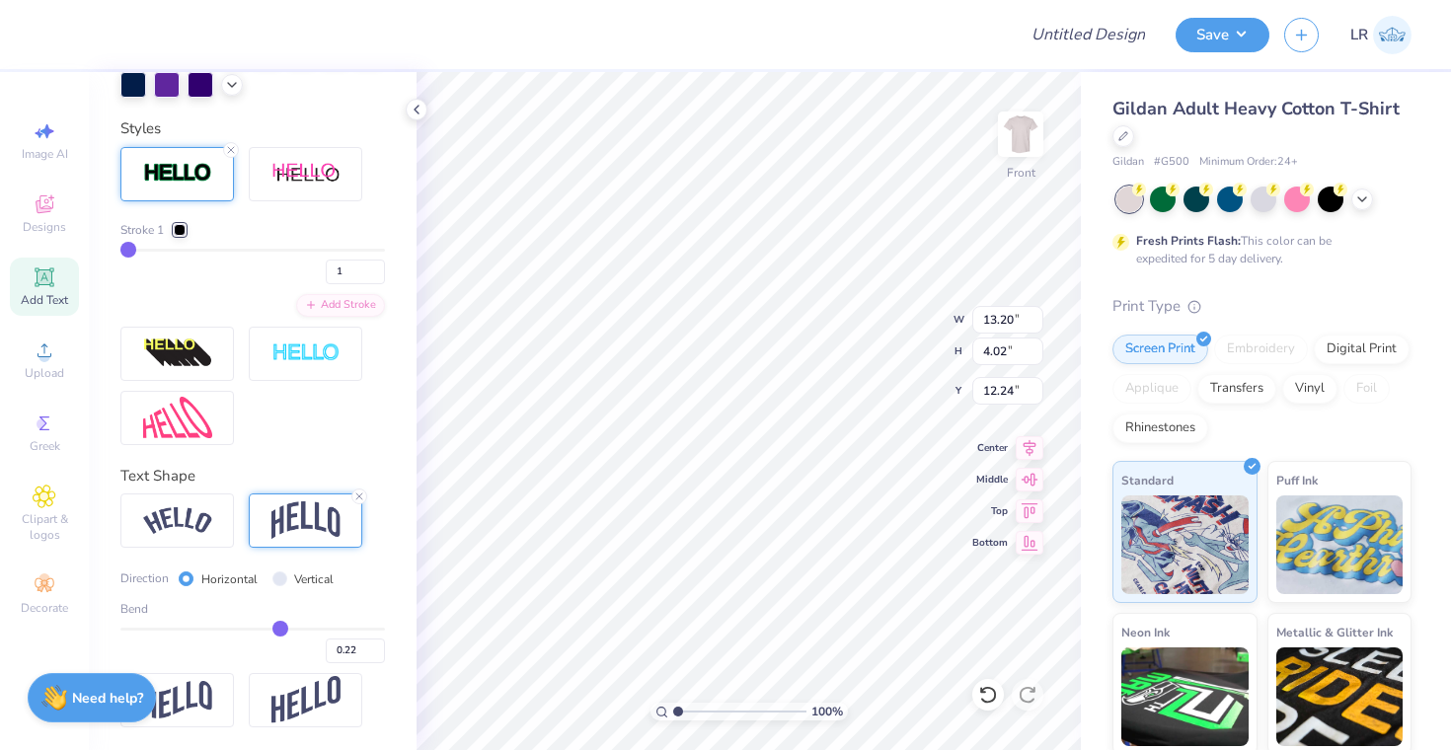
type input "0.22"
click at [279, 628] on input "range" at bounding box center [252, 629] width 265 height 3
type input "2.44"
type input "3.96"
